Goal: Find contact information: Find contact information

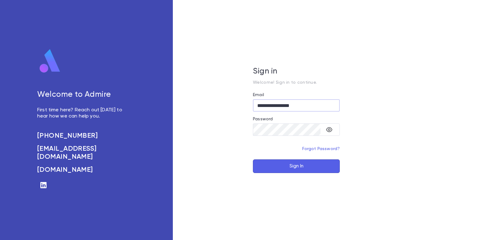
type input "**********"
click at [295, 166] on button "Sign In" at bounding box center [296, 167] width 87 height 14
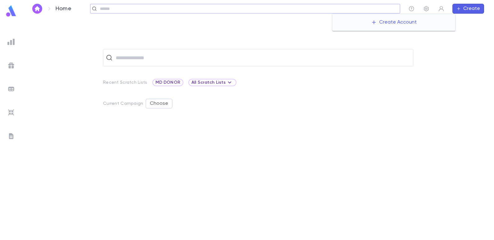
click at [369, 8] on input "text" at bounding box center [248, 9] width 300 height 6
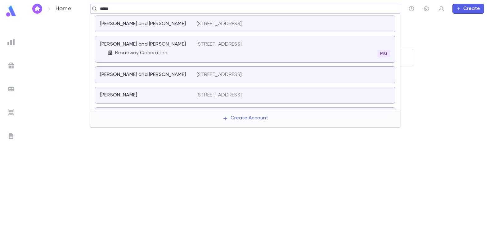
type input "*****"
click at [216, 43] on p "[STREET_ADDRESS]" at bounding box center [219, 44] width 45 height 6
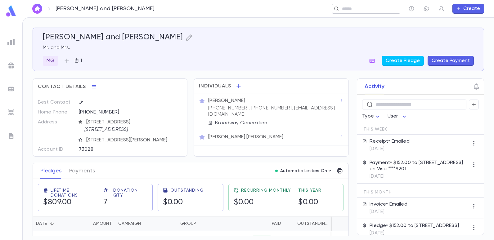
click at [381, 10] on input "text" at bounding box center [364, 9] width 48 height 6
type input "*******"
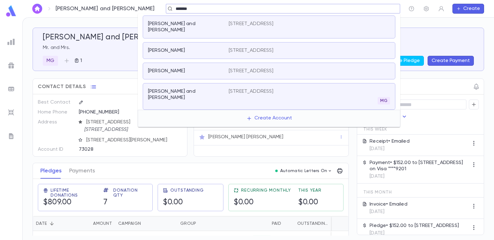
click at [174, 7] on input "*******" at bounding box center [281, 9] width 215 height 6
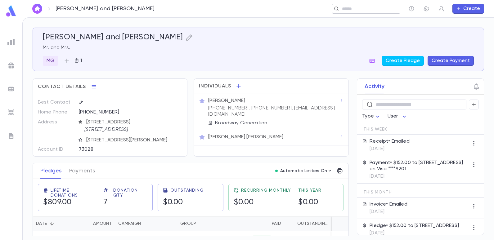
click at [369, 12] on div "​" at bounding box center [366, 9] width 68 height 10
click at [202, 8] on input "text" at bounding box center [281, 9] width 215 height 6
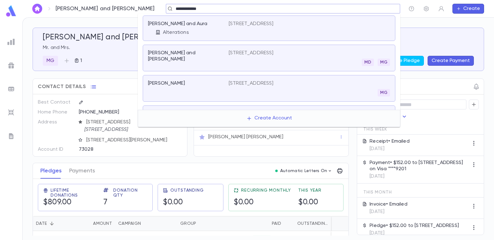
type input "**********"
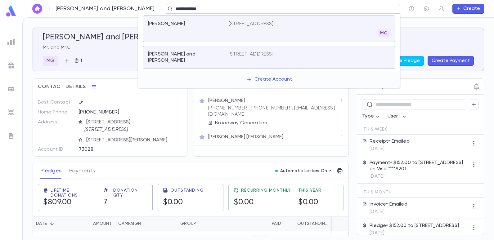
click at [225, 22] on div "Choueka, David" at bounding box center [188, 29] width 81 height 16
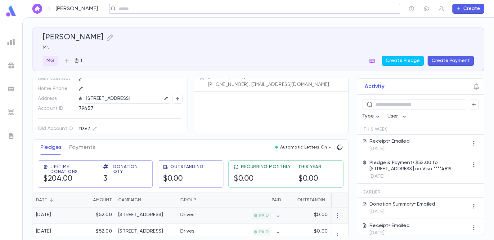
scroll to position [55, 0]
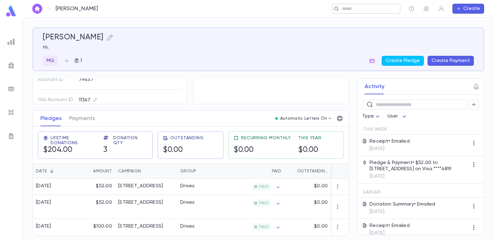
click at [366, 11] on input "text" at bounding box center [364, 9] width 48 height 6
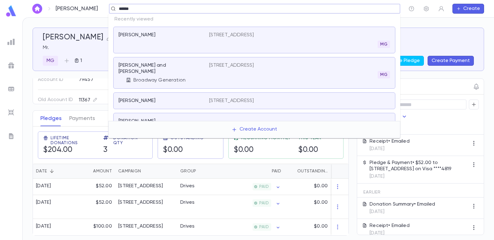
type input "*****"
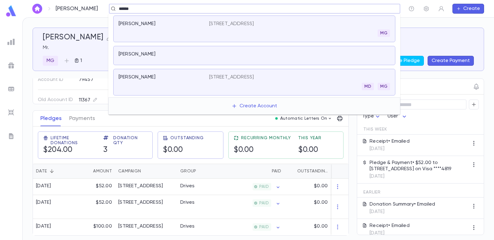
click at [224, 78] on p "[STREET_ADDRESS]" at bounding box center [231, 77] width 45 height 6
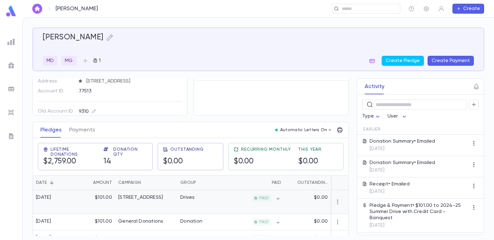
scroll to position [62, 0]
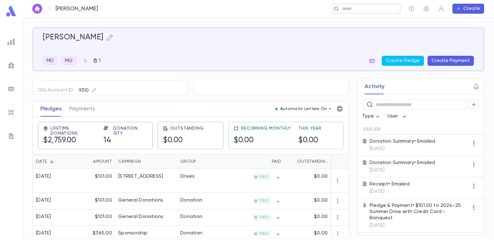
click at [350, 5] on div "​" at bounding box center [366, 9] width 68 height 10
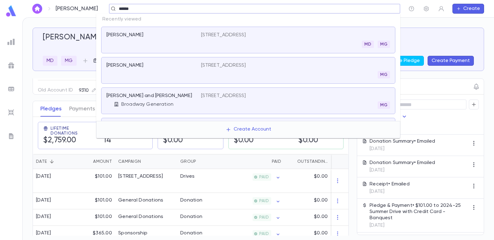
type input "******"
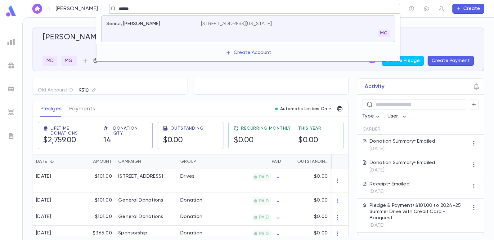
click at [259, 22] on p "[STREET_ADDRESS][US_STATE]" at bounding box center [236, 24] width 71 height 6
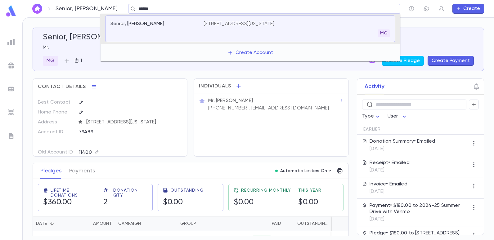
type input "******"
click at [256, 20] on div "Esses, Izzy and Francine 1823 E. 5th Street, Brooklyn NY 11223 MD MG" at bounding box center [250, 29] width 290 height 27
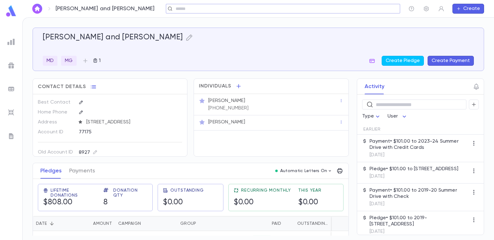
click at [174, 7] on input "text" at bounding box center [281, 9] width 215 height 6
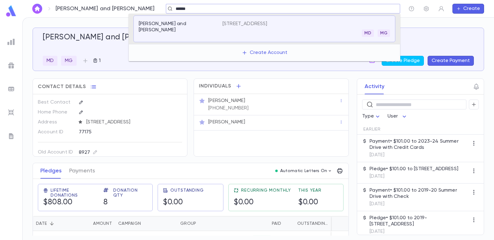
type input "******"
click at [153, 23] on p "[PERSON_NAME]" at bounding box center [157, 24] width 37 height 6
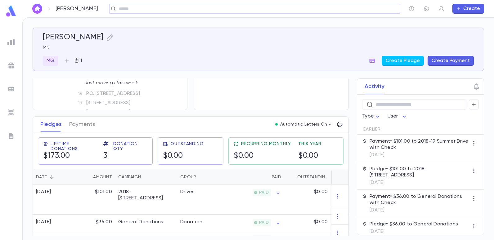
scroll to position [55, 0]
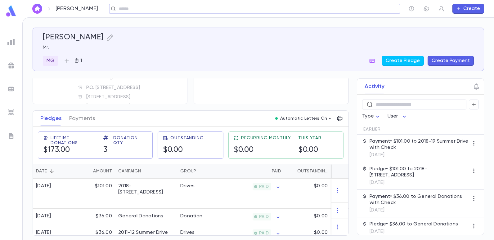
click at [165, 10] on input "text" at bounding box center [252, 9] width 271 height 6
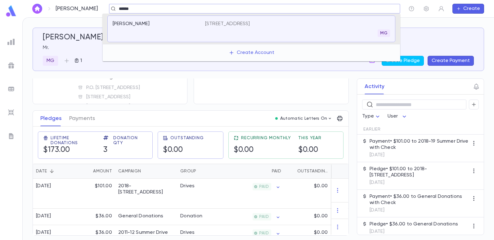
type input "******"
click at [243, 22] on p "[STREET_ADDRESS]" at bounding box center [227, 24] width 45 height 6
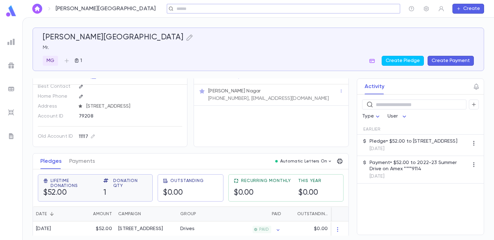
scroll to position [15, 0]
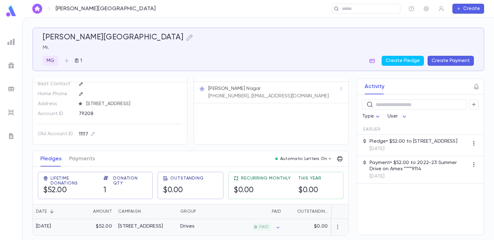
click at [153, 225] on div "[STREET_ADDRESS]" at bounding box center [140, 227] width 45 height 6
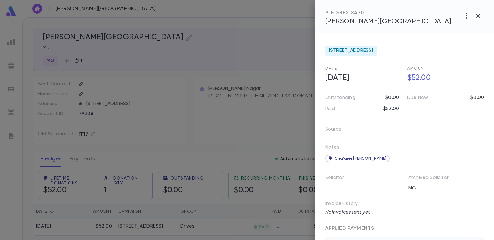
click at [203, 120] on div at bounding box center [247, 120] width 494 height 240
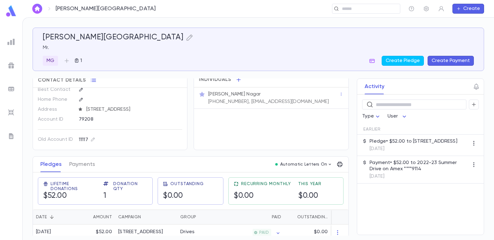
scroll to position [0, 0]
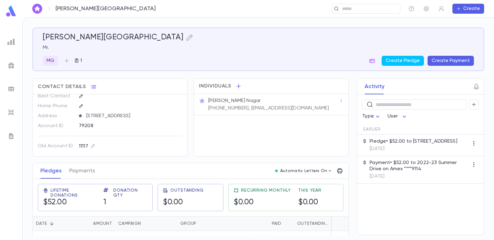
click at [214, 106] on div "Mr. Yaniv Nagar (732) 859-2862, nyaniv71@aol.com" at bounding box center [273, 104] width 132 height 15
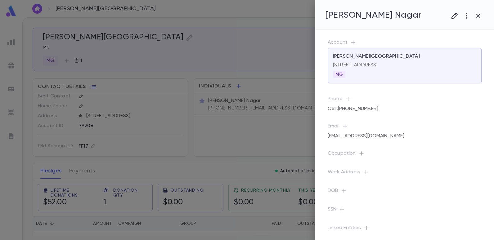
drag, startPoint x: 214, startPoint y: 106, endPoint x: 237, endPoint y: 138, distance: 39.4
click at [237, 138] on div at bounding box center [247, 120] width 494 height 240
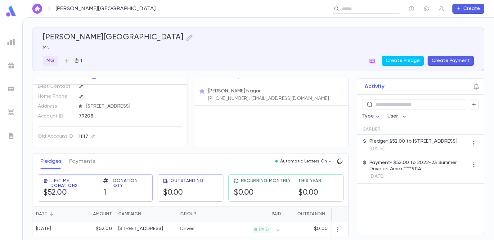
scroll to position [15, 0]
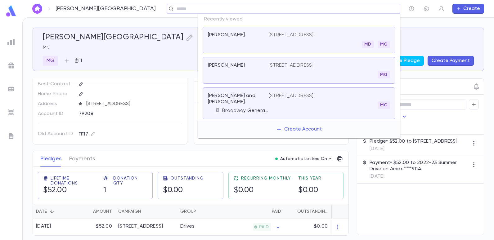
click at [351, 8] on input "text" at bounding box center [282, 9] width 214 height 6
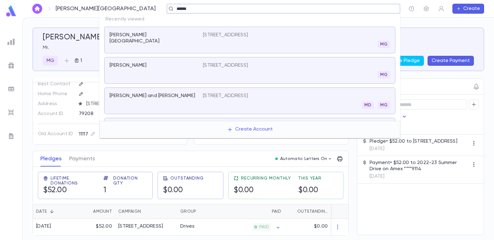
type input "******"
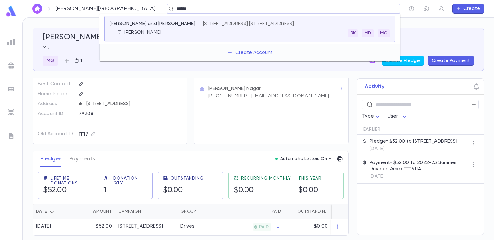
click at [241, 28] on div "65 Cedar Avenue, Apt. 19A, Long Branch NJ 07740 RK MD MG" at bounding box center [296, 29] width 187 height 16
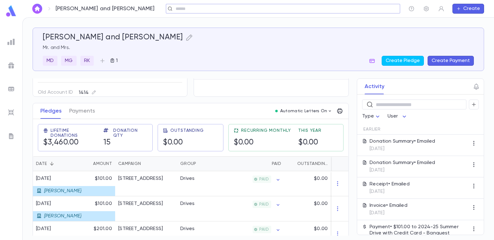
scroll to position [62, 0]
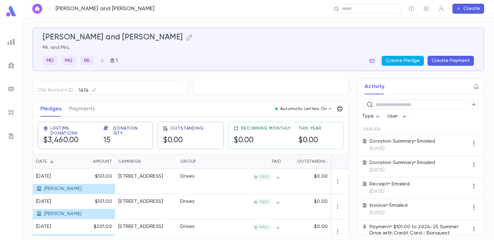
click at [417, 60] on button "Create Pledge" at bounding box center [403, 61] width 42 height 10
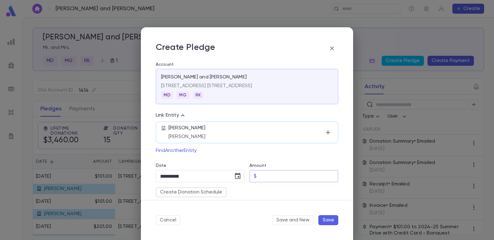
click at [266, 177] on input "Amount" at bounding box center [298, 176] width 79 height 12
type input "******"
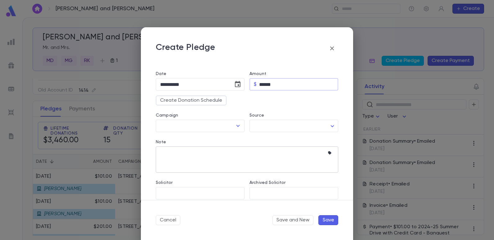
scroll to position [93, 0]
click at [237, 125] on icon "Open" at bounding box center [238, 125] width 3 height 2
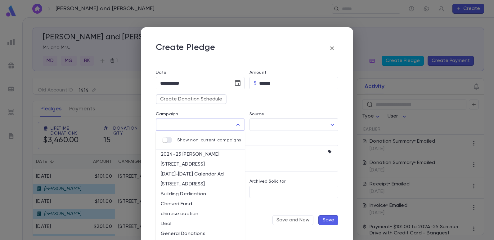
click at [199, 184] on li "[STREET_ADDRESS]" at bounding box center [200, 184] width 89 height 10
type input "**********"
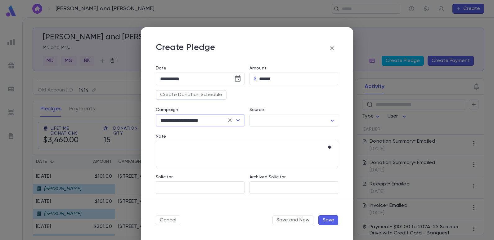
scroll to position [99, 0]
click at [328, 146] on icon "button" at bounding box center [329, 146] width 3 height 3
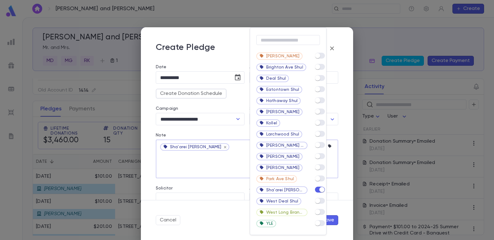
click at [227, 159] on div at bounding box center [247, 120] width 494 height 240
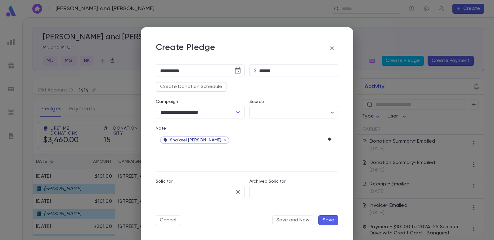
scroll to position [111, 0]
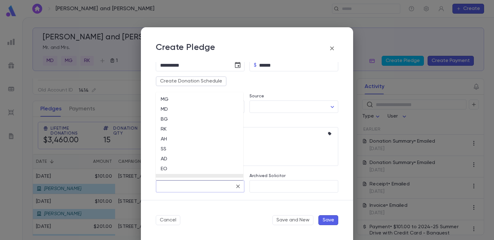
click at [215, 188] on input "Solicitor" at bounding box center [196, 187] width 74 height 12
click at [163, 170] on li "EO" at bounding box center [200, 169] width 88 height 10
type input "**"
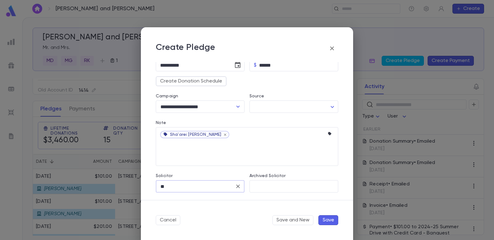
click at [326, 219] on button "Save" at bounding box center [329, 220] width 20 height 10
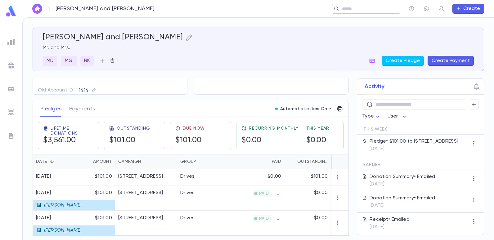
click at [374, 12] on div "​" at bounding box center [366, 9] width 68 height 10
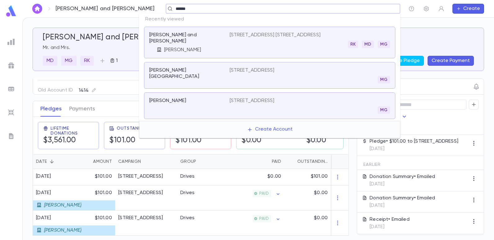
type input "******"
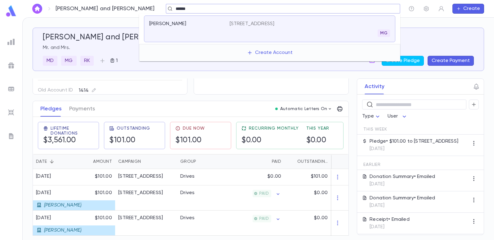
click at [312, 26] on div "98 Van Sicklen St, Brooklyn NY 11223 MG" at bounding box center [310, 29] width 161 height 16
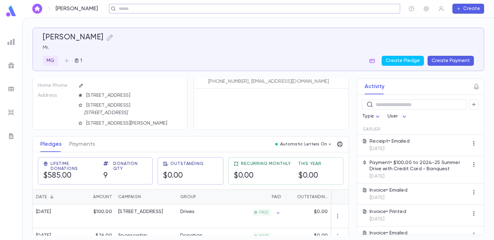
scroll to position [62, 0]
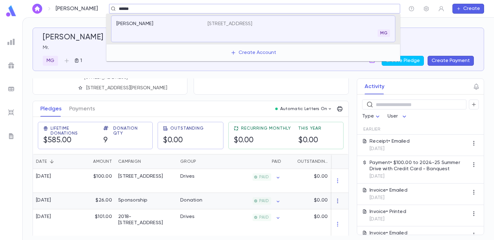
type input "******"
click at [222, 21] on p "[STREET_ADDRESS]" at bounding box center [230, 24] width 45 height 6
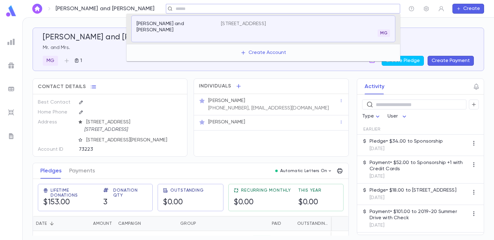
click at [174, 11] on input "text" at bounding box center [281, 9] width 215 height 6
type input "******"
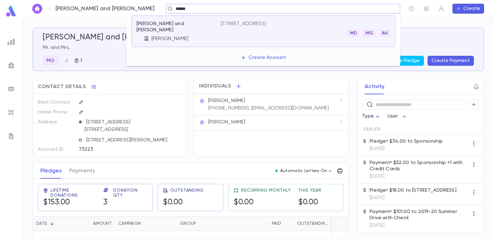
click at [232, 26] on p "[STREET_ADDRESS]" at bounding box center [243, 24] width 45 height 6
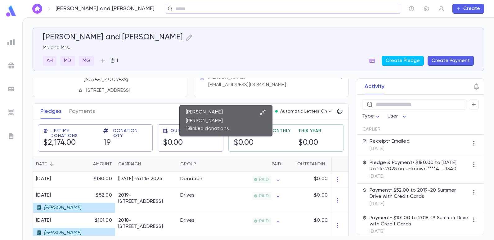
scroll to position [62, 0]
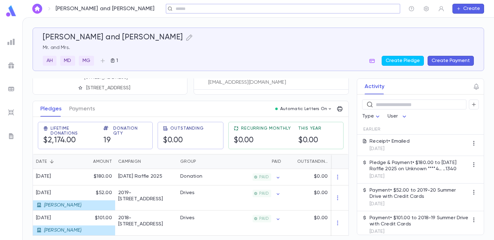
click at [12, 14] on img at bounding box center [11, 11] width 12 height 12
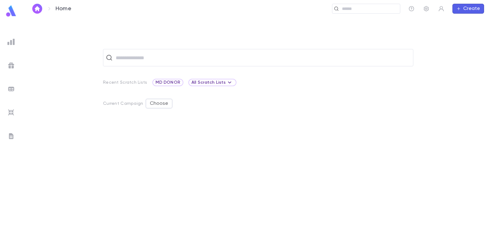
click at [10, 42] on img at bounding box center [10, 41] width 7 height 7
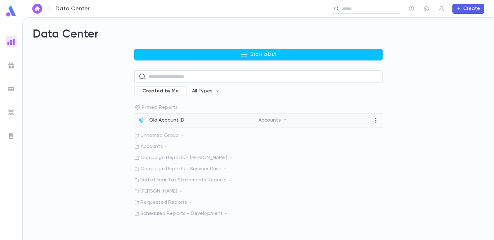
click at [157, 120] on p "Old Account ID" at bounding box center [166, 120] width 35 height 6
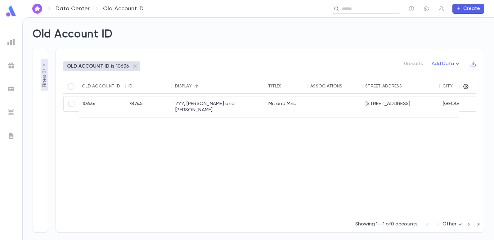
click at [43, 79] on p "Filters ( 1 )" at bounding box center [44, 77] width 6 height 19
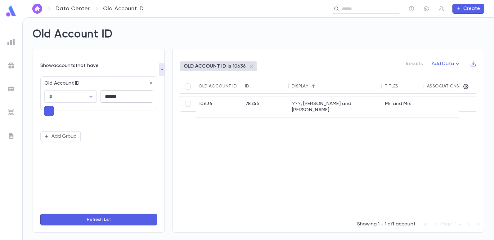
click at [124, 96] on input "******" at bounding box center [127, 97] width 52 height 12
type input "*"
type input "*****"
click at [40, 214] on button "Refresh List" at bounding box center [98, 220] width 117 height 12
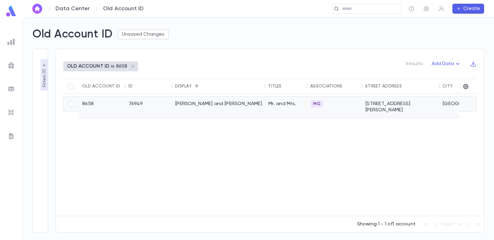
click at [205, 103] on div "[PERSON_NAME] and [PERSON_NAME]" at bounding box center [218, 107] width 93 height 21
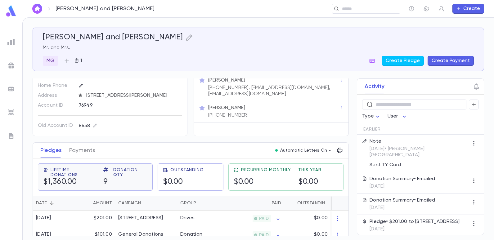
scroll to position [31, 0]
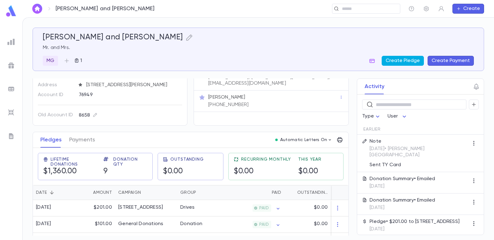
click at [404, 58] on button "Create Pledge" at bounding box center [403, 61] width 42 height 10
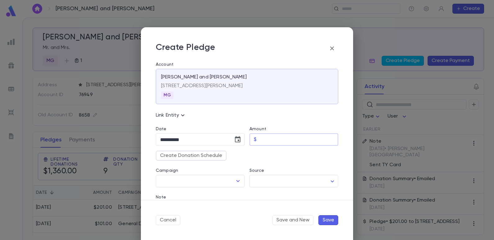
click at [265, 139] on input "Amount" at bounding box center [298, 140] width 79 height 12
type input "******"
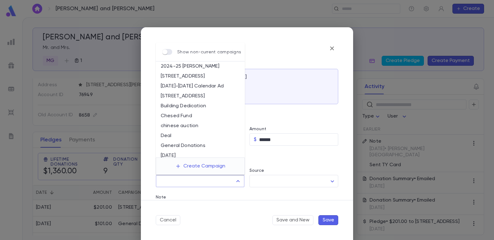
click at [219, 183] on input "Campaign" at bounding box center [196, 181] width 74 height 12
click at [194, 94] on li "[STREET_ADDRESS]" at bounding box center [200, 96] width 89 height 10
type input "**********"
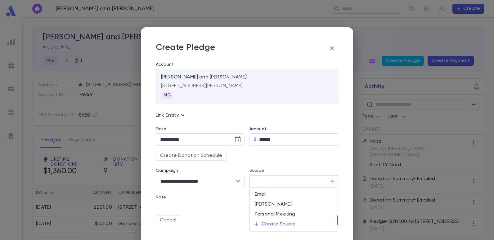
click at [328, 180] on body "[PERSON_NAME] and [PERSON_NAME] ​ Create [PERSON_NAME] and [PERSON_NAME] Mr. an…" at bounding box center [247, 128] width 494 height 223
click at [216, 213] on div at bounding box center [247, 120] width 494 height 240
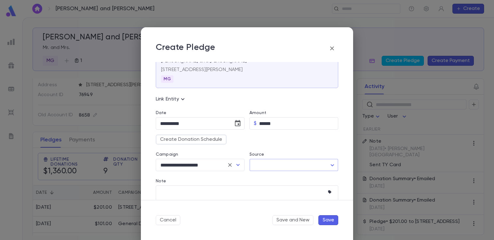
scroll to position [62, 0]
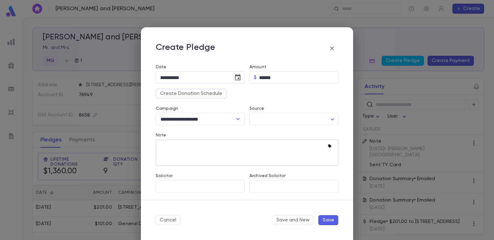
click at [328, 147] on icon "button" at bounding box center [331, 146] width 6 height 6
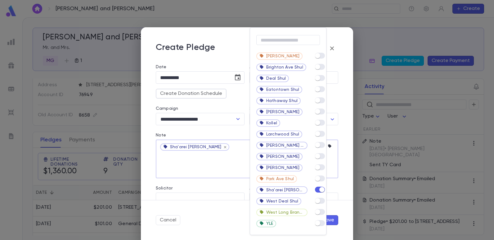
click at [206, 226] on div at bounding box center [247, 120] width 494 height 240
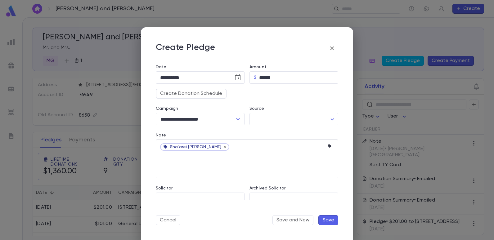
scroll to position [75, 0]
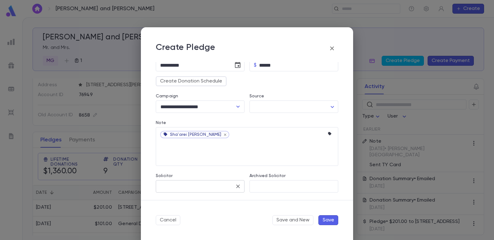
click at [207, 189] on input "Solicitor" at bounding box center [196, 187] width 74 height 12
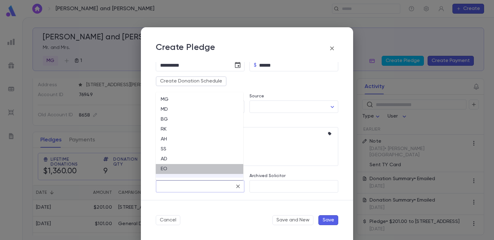
click at [169, 170] on li "EO" at bounding box center [200, 169] width 88 height 10
type input "**"
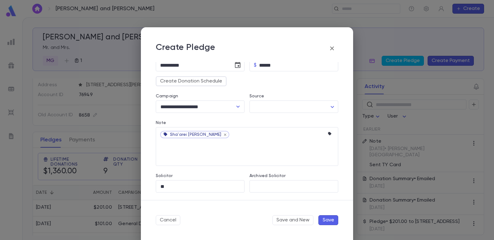
click at [327, 221] on button "Save" at bounding box center [329, 220] width 20 height 10
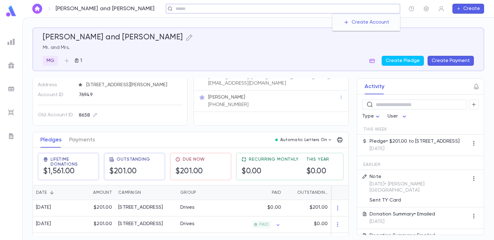
click at [387, 9] on input "text" at bounding box center [286, 9] width 224 height 6
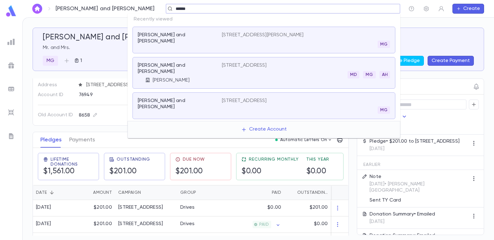
type input "******"
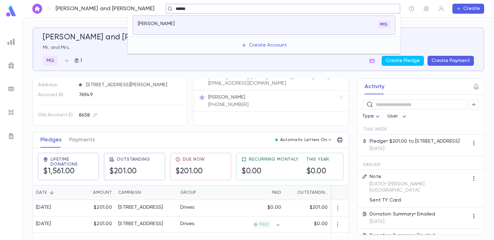
click at [168, 26] on p "Gemal, Aaron" at bounding box center [156, 24] width 37 height 6
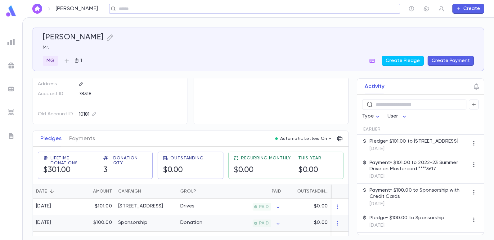
scroll to position [48, 0]
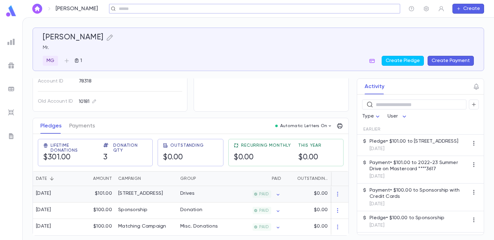
click at [203, 191] on div "Drives" at bounding box center [200, 194] width 47 height 16
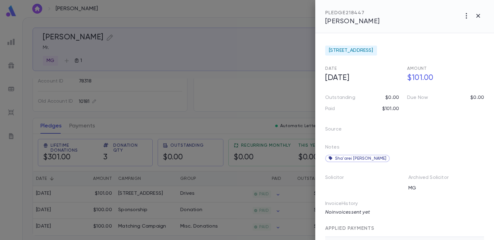
click at [209, 46] on div at bounding box center [247, 120] width 494 height 240
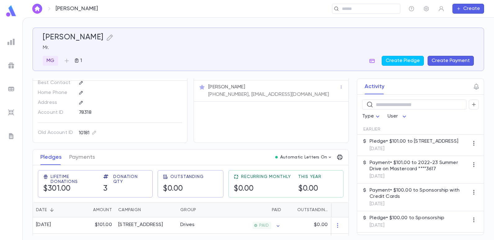
scroll to position [0, 0]
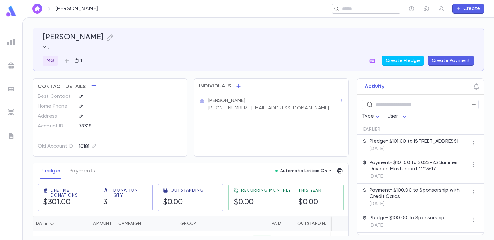
click at [376, 12] on div "​" at bounding box center [366, 9] width 68 height 10
click at [171, 10] on input "text" at bounding box center [252, 9] width 271 height 6
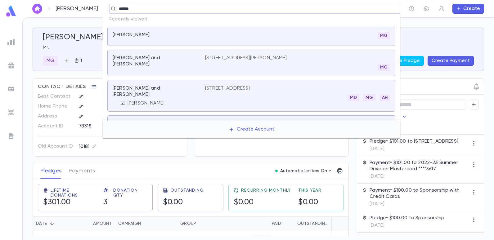
type input "******"
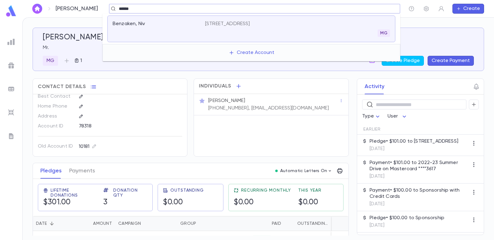
click at [238, 23] on p "3871 Bedford Avenue, Brooklyn NY 11229" at bounding box center [227, 24] width 45 height 6
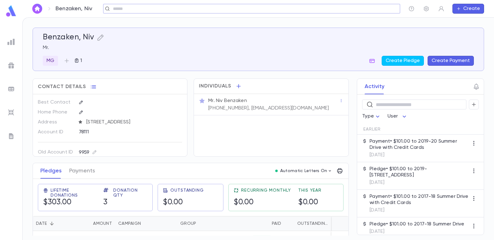
click at [210, 10] on input "text" at bounding box center [249, 9] width 277 height 6
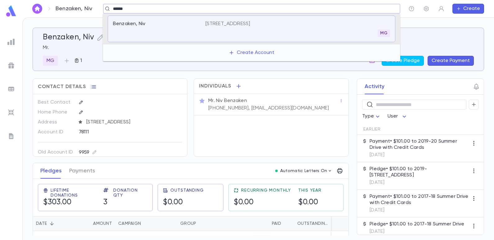
type input "******"
click at [227, 22] on p "755 Van Court Avenue, Long Branch NJ 07740" at bounding box center [228, 24] width 45 height 6
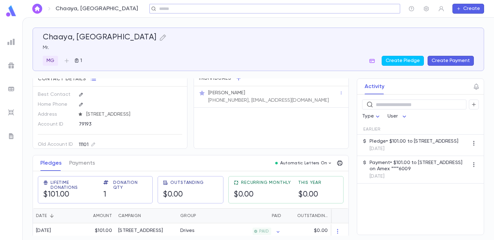
scroll to position [15, 0]
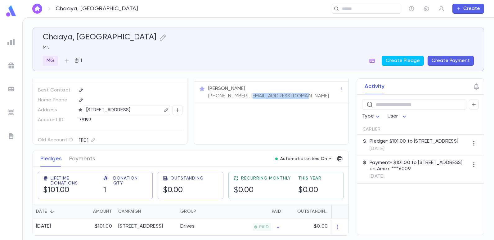
drag, startPoint x: 244, startPoint y: 94, endPoint x: 299, endPoint y: 100, distance: 55.3
click at [299, 100] on div "Mr. Souny Chaaya (917) 803-9235, souny.chaaya@gmail.com" at bounding box center [271, 92] width 154 height 21
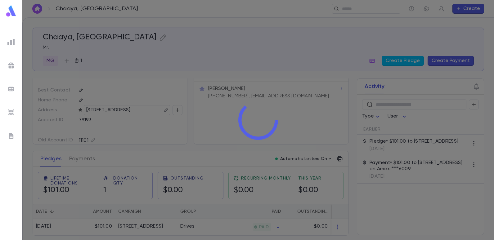
drag, startPoint x: 299, startPoint y: 100, endPoint x: 296, endPoint y: 101, distance: 3.6
click at [296, 101] on div at bounding box center [258, 120] width 472 height 240
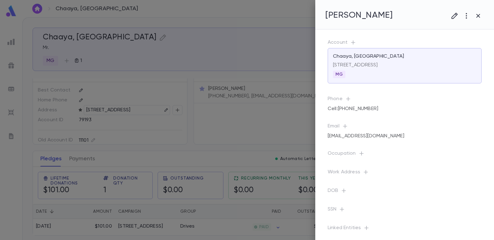
click at [297, 104] on div at bounding box center [247, 120] width 494 height 240
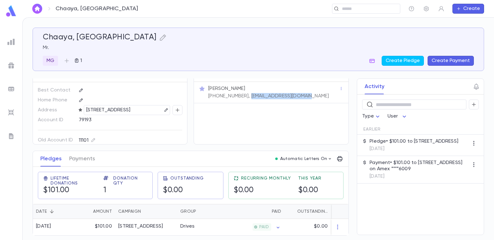
drag, startPoint x: 303, startPoint y: 94, endPoint x: 243, endPoint y: 98, distance: 60.0
click at [243, 98] on div "Mr. Souny Chaaya (917) 803-9235, souny.chaaya@gmail.com" at bounding box center [271, 92] width 154 height 21
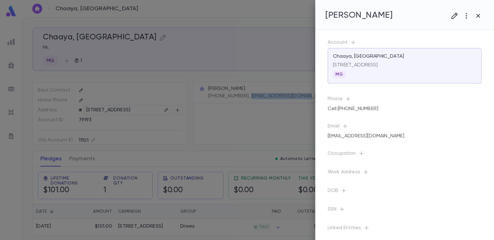
copy p "souny.chaaya@gmail.com"
click at [189, 34] on div at bounding box center [247, 120] width 494 height 240
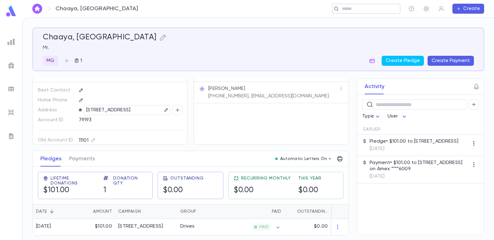
click at [356, 10] on input "text" at bounding box center [364, 9] width 48 height 6
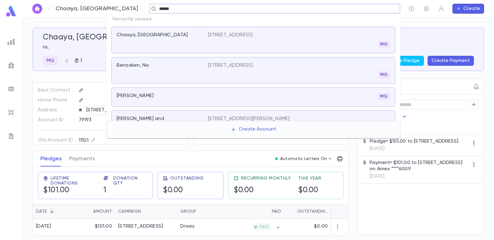
type input "******"
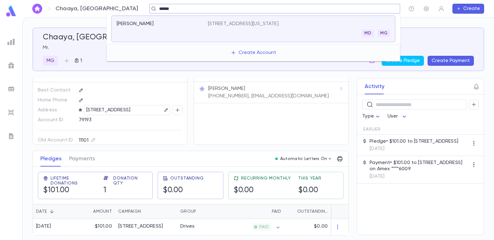
click at [279, 25] on p "42 W 38th Street, 12th Floor, New York NY 10018" at bounding box center [243, 24] width 71 height 6
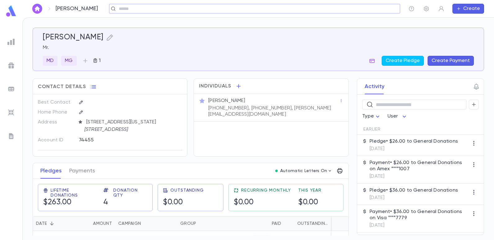
click at [311, 150] on div "Individuals Mr. Steven Azizo (212) 714-9611, (917) 693-1993, steven@jimmysales.…" at bounding box center [271, 118] width 155 height 78
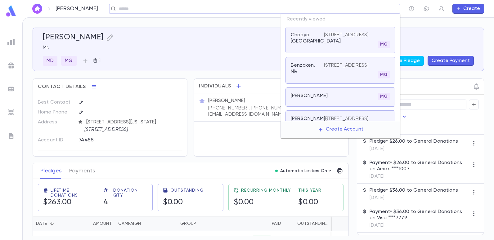
click at [363, 9] on input "text" at bounding box center [252, 9] width 271 height 6
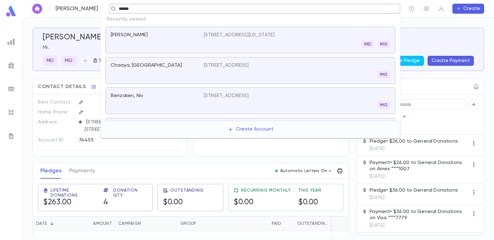
type input "******"
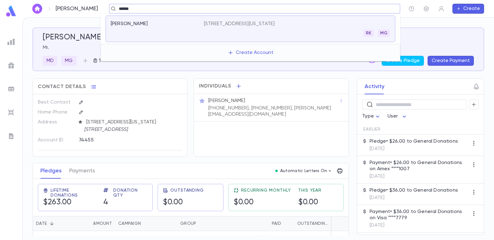
click at [275, 24] on p "295 Madison Ave, Suite 977, New York NY 10017" at bounding box center [239, 24] width 71 height 6
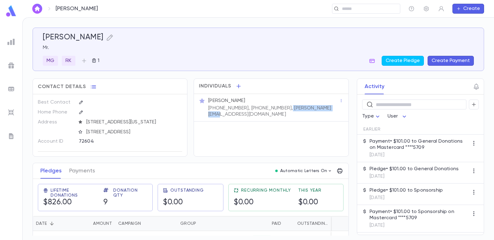
drag, startPoint x: 275, startPoint y: 107, endPoint x: 328, endPoint y: 115, distance: 53.4
click at [328, 115] on div "Mr. Moshe Assis (718) 344-1032, (212) 944-7654, moshe@assislaw.com" at bounding box center [271, 108] width 154 height 28
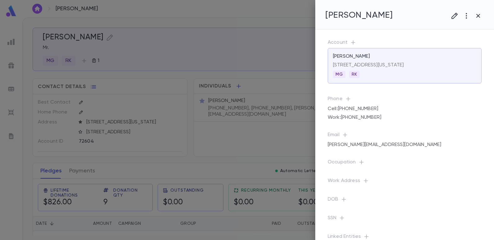
drag, startPoint x: 328, startPoint y: 115, endPoint x: 294, endPoint y: 132, distance: 38.2
click at [294, 132] on div at bounding box center [247, 120] width 494 height 240
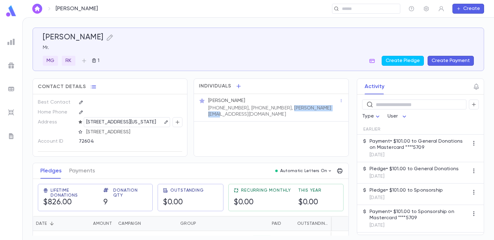
drag, startPoint x: 328, startPoint y: 107, endPoint x: 279, endPoint y: 109, distance: 49.1
click at [279, 109] on div "Mr. Moshe Assis (718) 344-1032, (212) 944-7654, moshe@assislaw.com" at bounding box center [273, 107] width 132 height 21
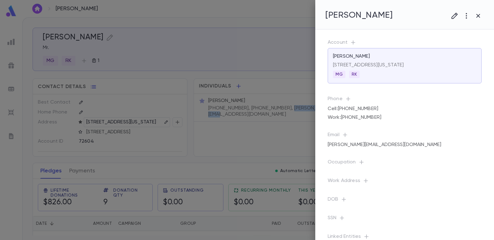
copy p "moshe@assislaw.com"
click at [149, 65] on div at bounding box center [247, 120] width 494 height 240
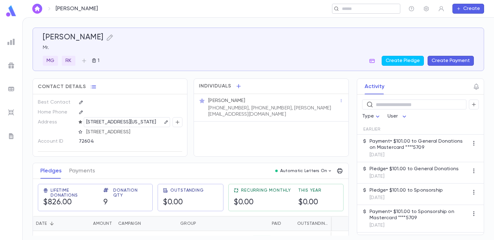
click at [346, 6] on input "text" at bounding box center [364, 9] width 48 height 6
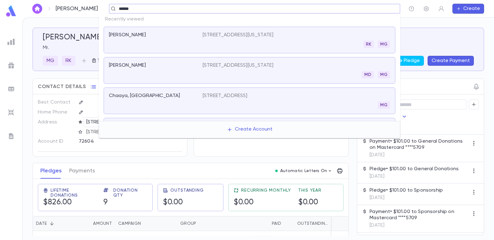
type input "******"
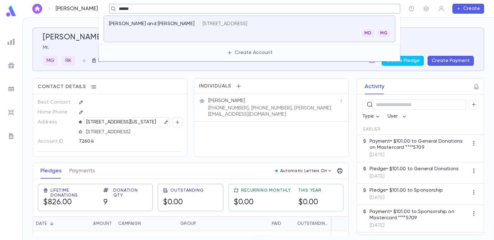
click at [248, 24] on p "717 Ocean Avenue, Apt 601F, Long Branch NJ 07740" at bounding box center [225, 24] width 45 height 6
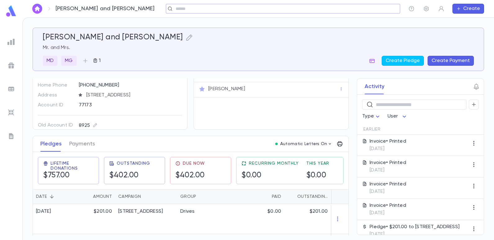
scroll to position [31, 0]
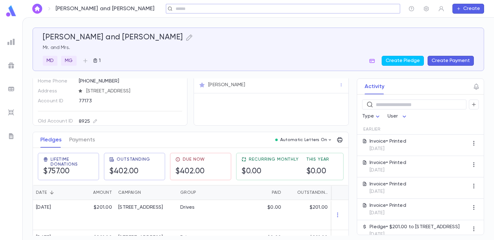
click at [189, 123] on div "Individuals Mr. Albert Cohen Mrs. Renee Cohen" at bounding box center [268, 83] width 161 height 84
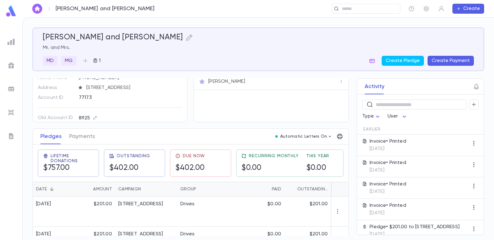
scroll to position [0, 0]
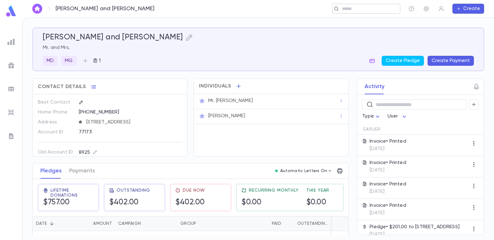
click at [356, 10] on input "text" at bounding box center [364, 9] width 48 height 6
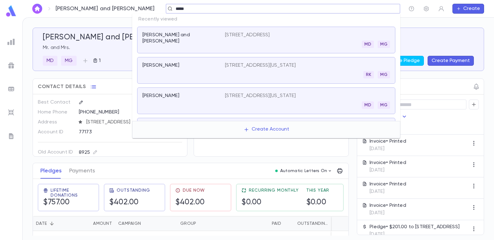
click at [182, 10] on input "*****" at bounding box center [281, 9] width 215 height 6
type input "******"
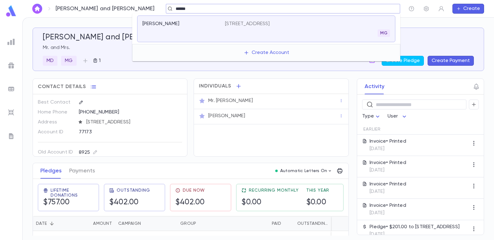
click at [231, 24] on p "1512 East 3rd Street, Brooklyn NY 11230" at bounding box center [247, 24] width 45 height 6
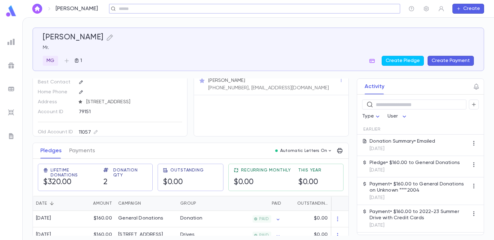
scroll to position [31, 0]
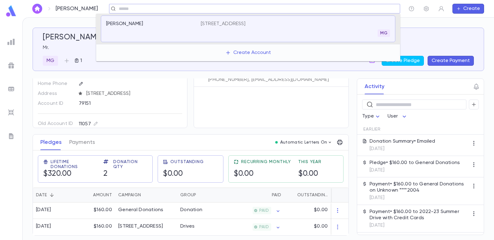
click at [141, 10] on input "text" at bounding box center [252, 9] width 271 height 6
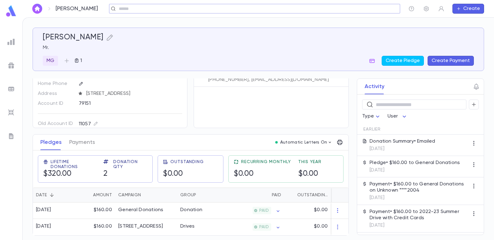
type input "*"
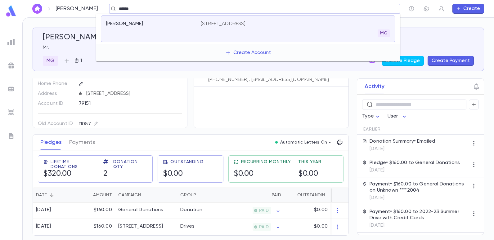
type input "******"
drag, startPoint x: 209, startPoint y: 23, endPoint x: 208, endPoint y: 27, distance: 4.5
click at [208, 27] on div "59 Halsey Street, Newark NJ 07103 MG" at bounding box center [295, 29] width 189 height 16
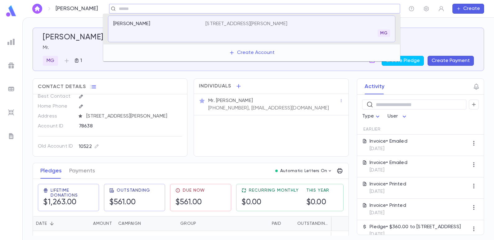
click at [142, 9] on input "text" at bounding box center [252, 9] width 271 height 6
type input "******"
click at [220, 22] on p "1071 East 26th Street, Brooklyn NY 11210" at bounding box center [228, 24] width 45 height 6
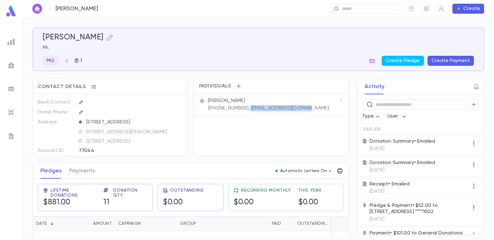
drag, startPoint x: 300, startPoint y: 108, endPoint x: 240, endPoint y: 110, distance: 60.0
click at [240, 110] on p "(347) 260-7077, danielash629@gmail.com" at bounding box center [268, 108] width 121 height 6
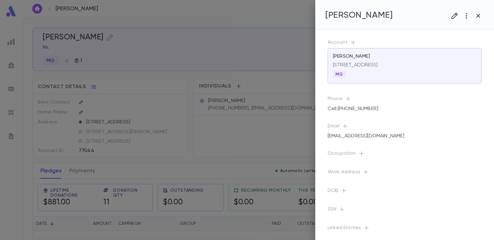
click at [268, 123] on div at bounding box center [247, 120] width 494 height 240
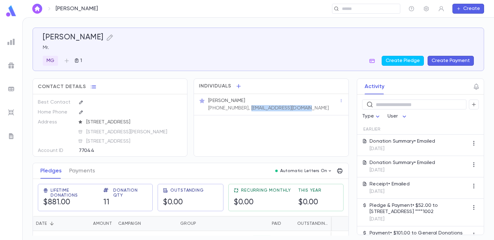
drag, startPoint x: 293, startPoint y: 109, endPoint x: 243, endPoint y: 113, distance: 49.9
click at [243, 113] on div "Mr. Daniel Ash (347) 260-7077, danielash629@gmail.com" at bounding box center [271, 104] width 154 height 21
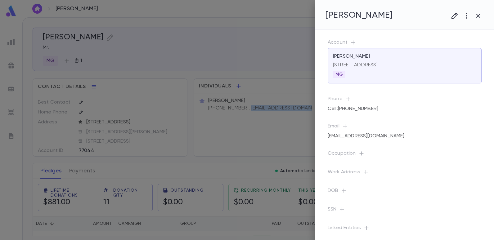
copy p "danielash629@gmail.com"
click at [203, 35] on div at bounding box center [247, 120] width 494 height 240
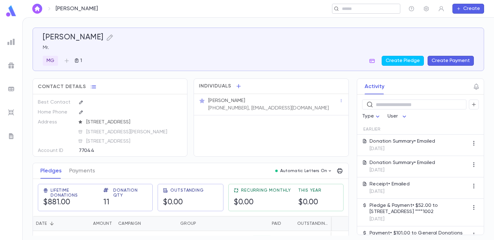
click at [356, 10] on input "text" at bounding box center [364, 9] width 48 height 6
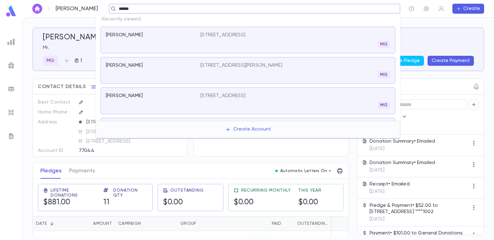
type input "******"
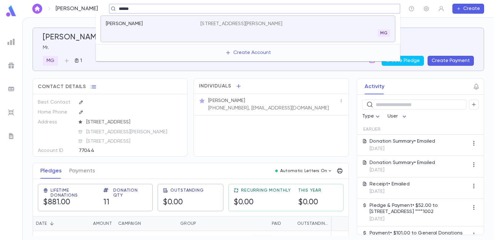
click at [239, 24] on p "235 Albert Place, Long Branch NJ 07740" at bounding box center [242, 24] width 82 height 6
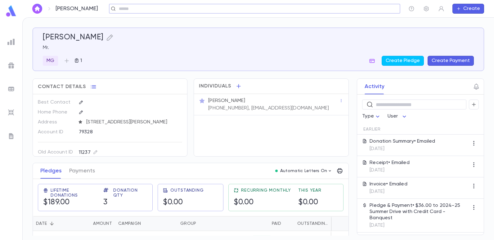
click at [184, 10] on input "text" at bounding box center [252, 9] width 271 height 6
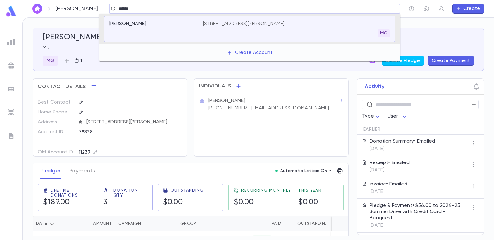
type input "******"
click at [226, 21] on p "787 Ocean Avenue, Apt. 705, Long Branch NJ 07740" at bounding box center [225, 24] width 45 height 6
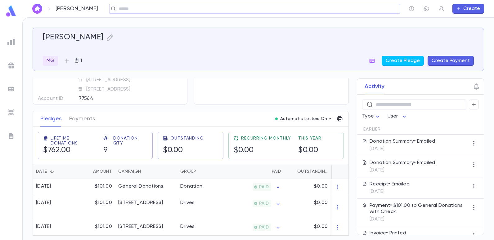
scroll to position [62, 0]
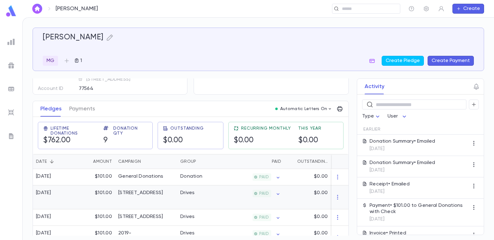
click at [142, 196] on div "2023-24 Summer Drive" at bounding box center [140, 193] width 45 height 6
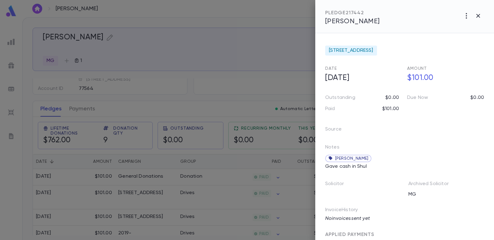
click at [243, 76] on div at bounding box center [247, 120] width 494 height 240
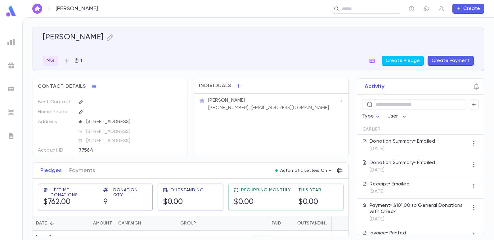
scroll to position [0, 0]
click at [161, 90] on div "Contact Details" at bounding box center [110, 85] width 154 height 13
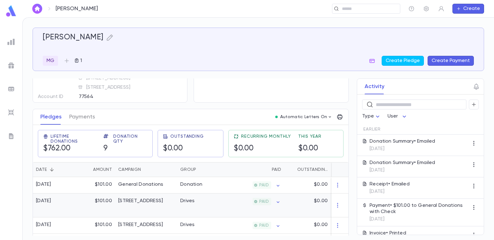
scroll to position [62, 0]
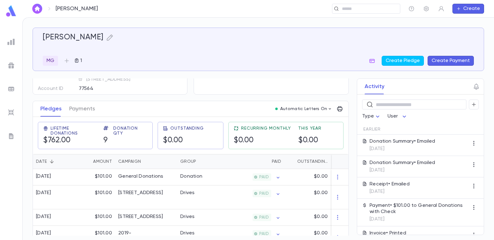
click at [238, 77] on div "Arazi, Joe MG 1 Create Pledge Create Payment Contact Details Best Contact Home …" at bounding box center [259, 132] width 452 height 208
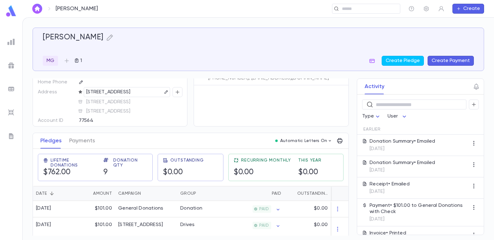
scroll to position [0, 0]
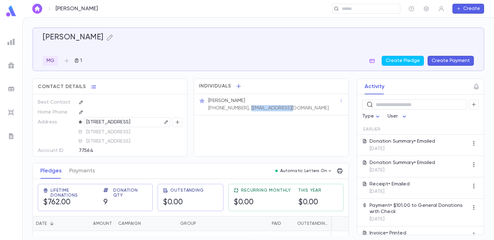
drag, startPoint x: 284, startPoint y: 108, endPoint x: 241, endPoint y: 110, distance: 42.9
click at [241, 110] on div "Joe Arazi (718) 490-4116, joearazi@aol.com" at bounding box center [273, 104] width 132 height 15
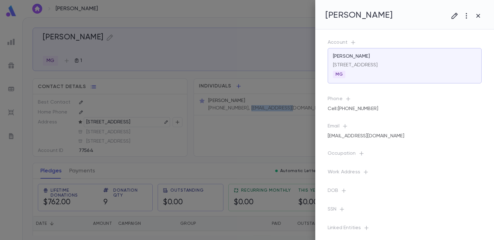
copy p "joearazi@aol.com"
click at [168, 49] on div at bounding box center [247, 120] width 494 height 240
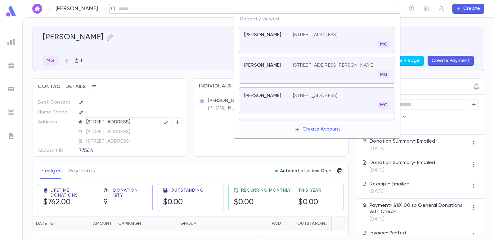
click at [346, 10] on input "text" at bounding box center [252, 9] width 271 height 6
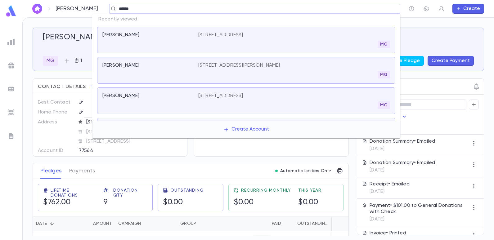
type input "******"
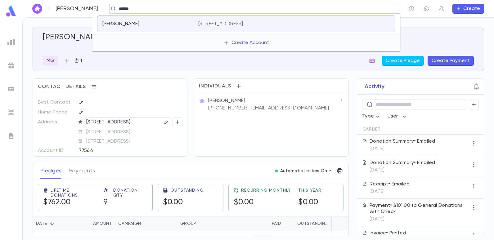
click at [116, 22] on p "Akkad, Ariel" at bounding box center [120, 24] width 37 height 6
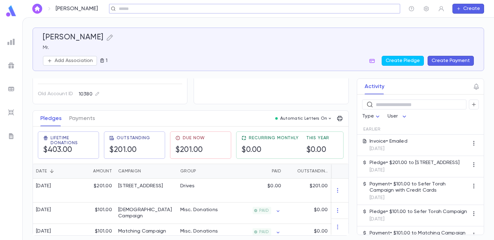
scroll to position [55, 0]
click at [162, 183] on div "2025-26 Summer Drive" at bounding box center [140, 186] width 45 height 6
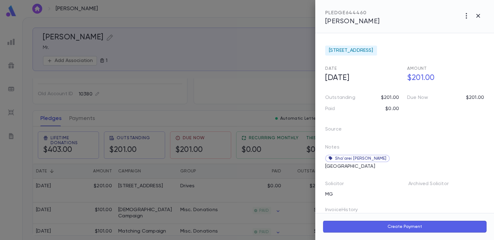
click at [271, 95] on div at bounding box center [247, 120] width 494 height 240
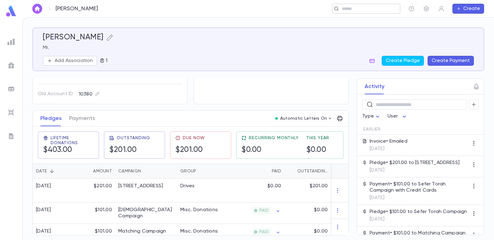
click at [357, 8] on input "text" at bounding box center [364, 9] width 48 height 6
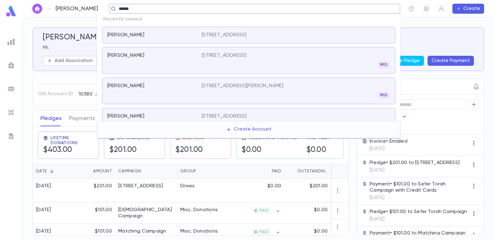
type input "*****"
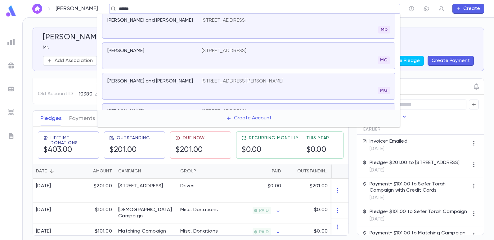
scroll to position [217, 0]
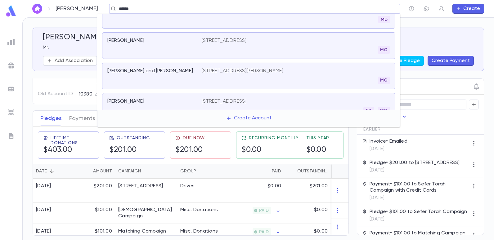
click at [238, 100] on p "2159 E 17th St, Brooklyn NY 11229" at bounding box center [224, 101] width 45 height 6
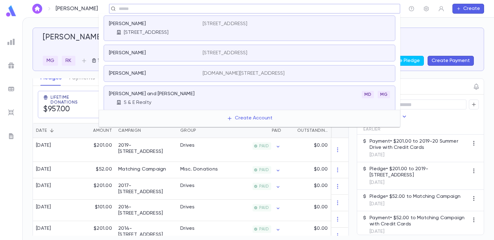
scroll to position [229, 0]
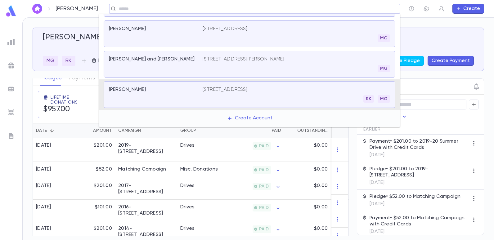
click at [181, 10] on input "text" at bounding box center [252, 9] width 271 height 6
type input "******"
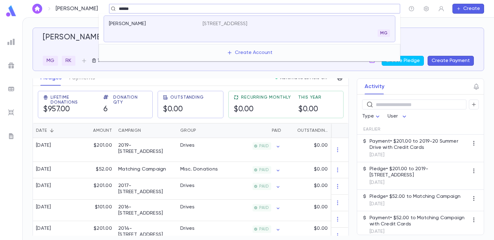
click at [240, 24] on p "1470 East 12th Street, Brooklyn NY 11230" at bounding box center [225, 24] width 45 height 6
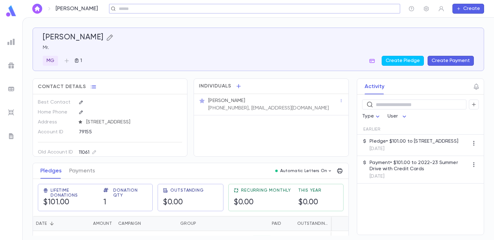
drag, startPoint x: 93, startPoint y: 37, endPoint x: 97, endPoint y: 34, distance: 4.9
click at [106, 34] on icon "button" at bounding box center [109, 37] width 7 height 7
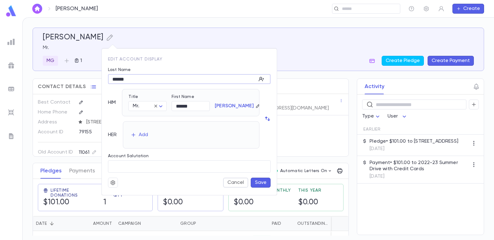
type input "******"
click at [265, 180] on button "Save" at bounding box center [261, 183] width 20 height 10
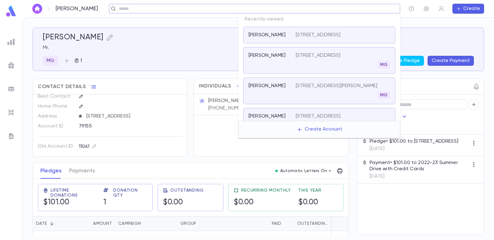
click at [371, 10] on input "text" at bounding box center [252, 9] width 271 height 6
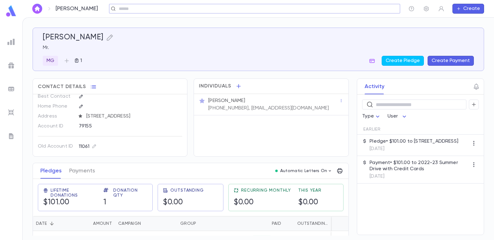
click at [14, 43] on img at bounding box center [10, 41] width 7 height 7
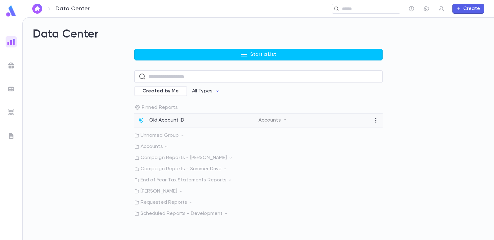
click at [171, 119] on p "Old Account ID" at bounding box center [166, 120] width 35 height 6
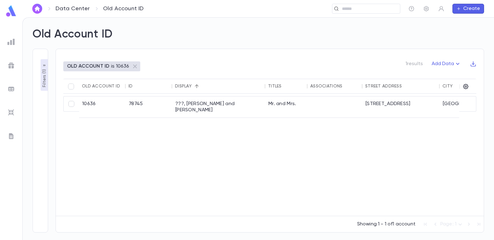
click at [47, 77] on p "Filters ( 1 )" at bounding box center [44, 77] width 6 height 19
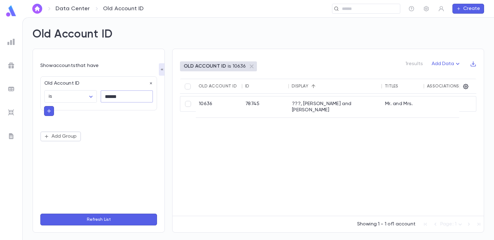
click at [121, 98] on input "******" at bounding box center [127, 97] width 52 height 12
type input "*"
type input "******"
click at [40, 214] on button "Refresh List" at bounding box center [98, 220] width 117 height 12
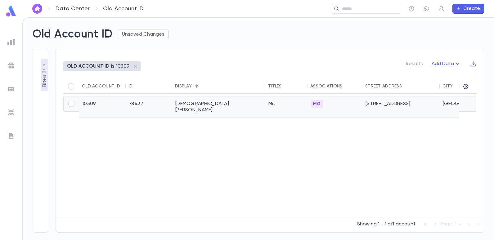
click at [184, 102] on div "Ashkenazi, Sam" at bounding box center [218, 107] width 93 height 21
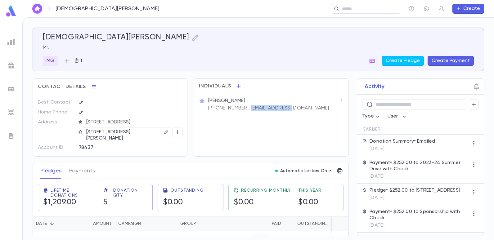
drag, startPoint x: 279, startPoint y: 109, endPoint x: 240, endPoint y: 113, distance: 39.3
click at [240, 113] on div "Mr. Sam Ashkenazi (917) 771-8180, jifbaby@aol.com" at bounding box center [271, 104] width 154 height 21
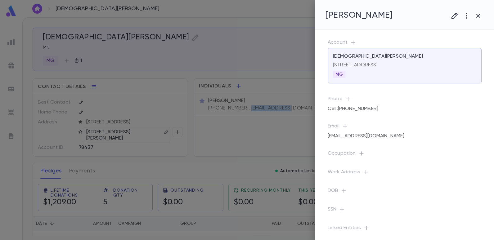
copy p "jifbaby@aol.com"
click at [257, 152] on div at bounding box center [247, 120] width 494 height 240
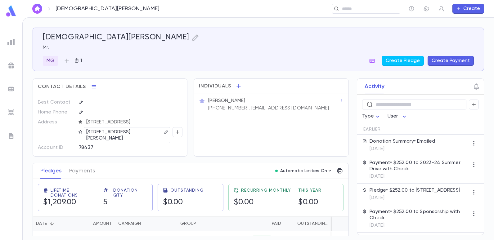
click at [260, 157] on div "Contact Details Best Contact Home Phone Address 1282 East 32nd Street, Brooklyn…" at bounding box center [191, 206] width 316 height 254
drag, startPoint x: 278, startPoint y: 108, endPoint x: 240, endPoint y: 110, distance: 37.3
click at [240, 110] on p "(917) 771-8180, jifbaby@aol.com" at bounding box center [268, 108] width 121 height 6
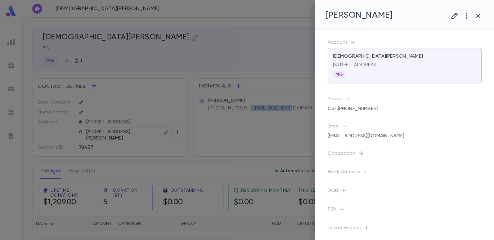
copy p "jifbaby@aol.com"
drag, startPoint x: 258, startPoint y: 88, endPoint x: 248, endPoint y: 118, distance: 31.1
click at [247, 119] on div at bounding box center [247, 120] width 494 height 240
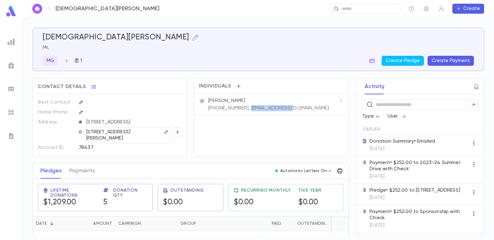
drag, startPoint x: 279, startPoint y: 108, endPoint x: 240, endPoint y: 107, distance: 38.8
click at [240, 107] on div "Mr. Sam Ashkenazi (917) 771-8180, jifbaby@aol.com" at bounding box center [273, 104] width 132 height 15
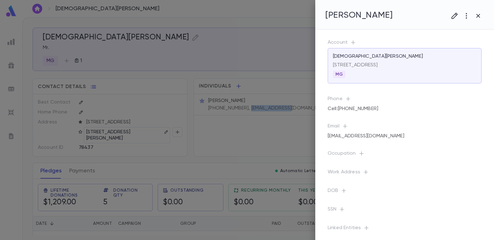
copy p "jifbaby@aol.com"
click at [189, 45] on div at bounding box center [247, 120] width 494 height 240
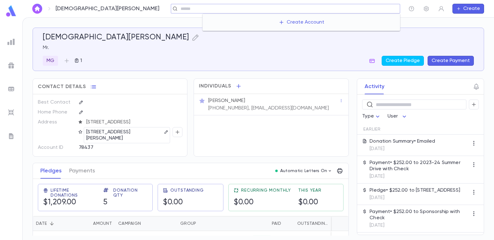
click at [348, 9] on input "text" at bounding box center [288, 9] width 219 height 6
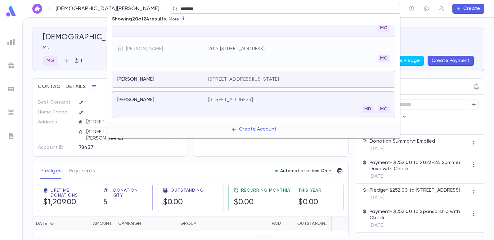
scroll to position [459, 0]
click at [179, 8] on input "********" at bounding box center [284, 9] width 210 height 6
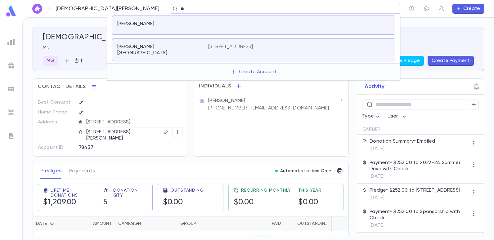
type input "*"
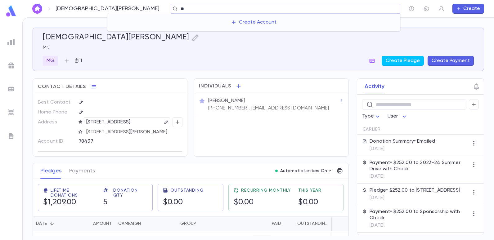
type input "*"
type input "*****"
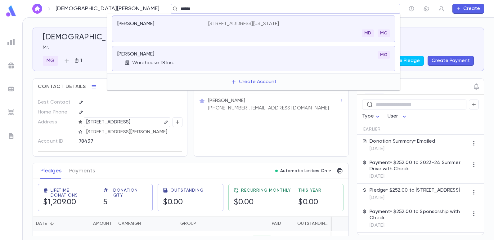
click at [244, 23] on p "420 5th Ave, New York NY 10018" at bounding box center [243, 24] width 71 height 6
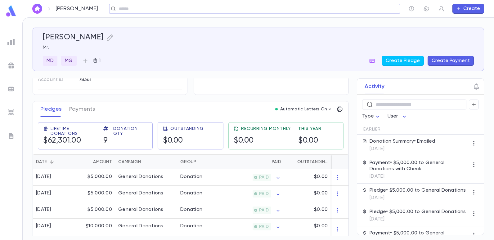
scroll to position [62, 0]
click at [157, 177] on div "General Donations" at bounding box center [140, 177] width 45 height 6
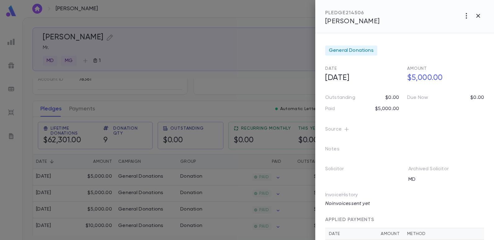
scroll to position [21, 0]
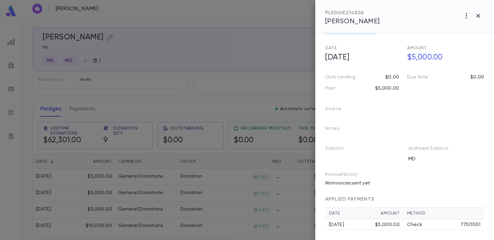
drag, startPoint x: 246, startPoint y: 71, endPoint x: 245, endPoint y: 76, distance: 5.4
click at [246, 72] on div at bounding box center [247, 120] width 494 height 240
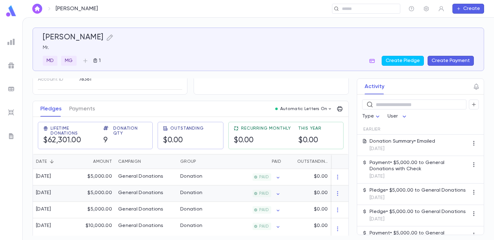
click at [153, 193] on div "General Donations" at bounding box center [140, 193] width 45 height 6
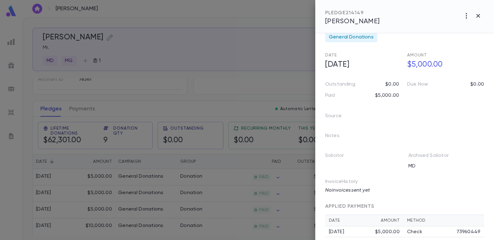
scroll to position [21, 0]
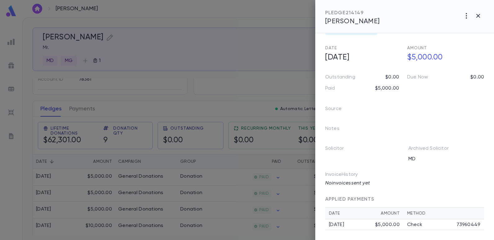
click at [192, 56] on div at bounding box center [247, 120] width 494 height 240
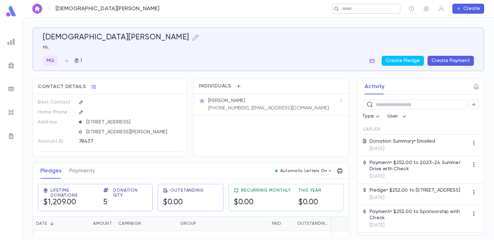
click at [357, 10] on input "text" at bounding box center [364, 9] width 48 height 6
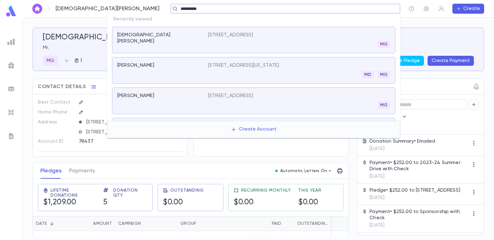
type input "**********"
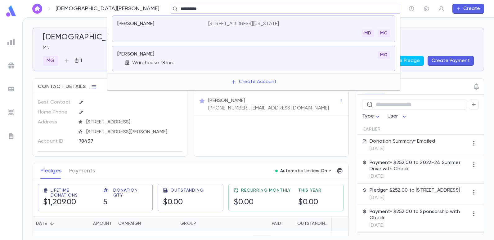
click at [140, 59] on div "Scaba, Jack Warehouse 18 Inc." at bounding box center [162, 58] width 91 height 15
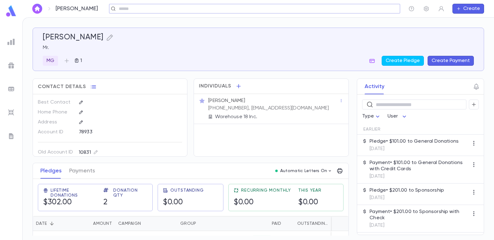
click at [159, 12] on div "​" at bounding box center [255, 9] width 292 height 10
click at [160, 7] on input "text" at bounding box center [252, 9] width 271 height 6
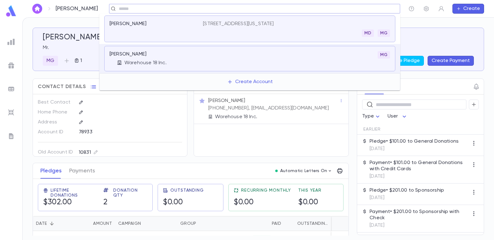
click at [233, 25] on p "420 5th Ave, New York NY 10018" at bounding box center [238, 24] width 71 height 6
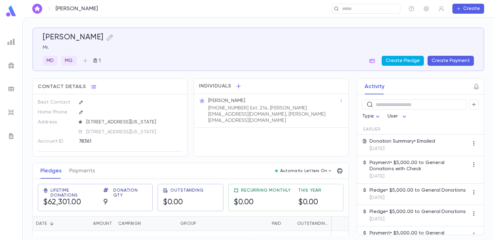
click at [403, 59] on button "Create Pledge" at bounding box center [403, 61] width 42 height 10
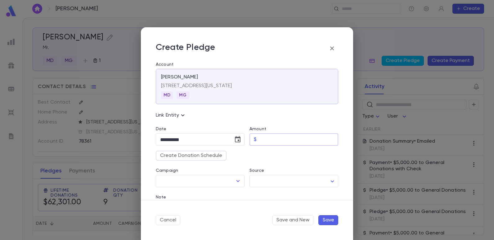
click at [267, 139] on input "Amount" at bounding box center [298, 140] width 79 height 12
click at [270, 141] on input "*****" at bounding box center [298, 140] width 79 height 12
click at [274, 138] on input "*****" at bounding box center [298, 140] width 79 height 12
type input "****"
click at [274, 138] on input "*****" at bounding box center [298, 140] width 79 height 12
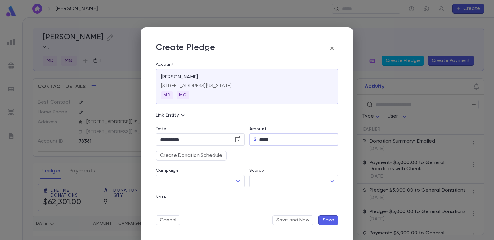
type input "****"
type input "*********"
click at [275, 162] on div "Source ​ ​" at bounding box center [292, 174] width 94 height 27
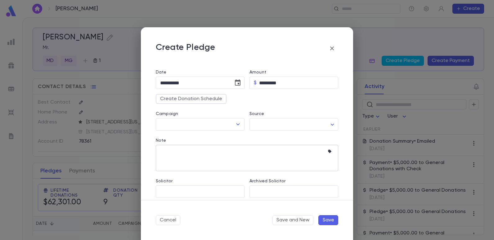
scroll to position [62, 0]
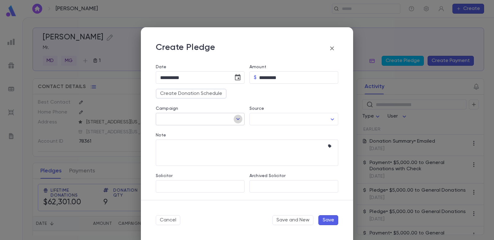
click at [235, 117] on icon "Open" at bounding box center [237, 119] width 7 height 7
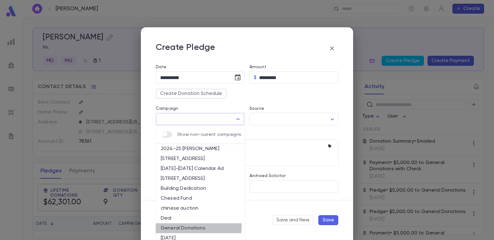
click at [187, 226] on li "General Donations" at bounding box center [200, 229] width 89 height 10
type input "**********"
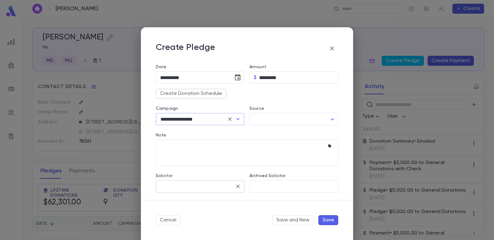
click at [201, 187] on input "Solicitor" at bounding box center [196, 187] width 74 height 12
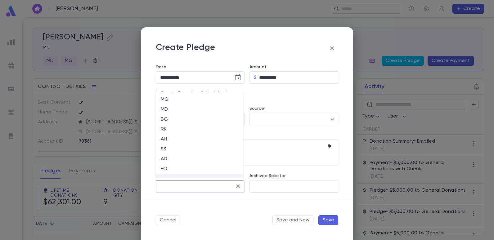
click at [164, 110] on li "MD" at bounding box center [200, 110] width 88 height 10
type input "**"
click at [325, 221] on button "Save" at bounding box center [329, 220] width 20 height 10
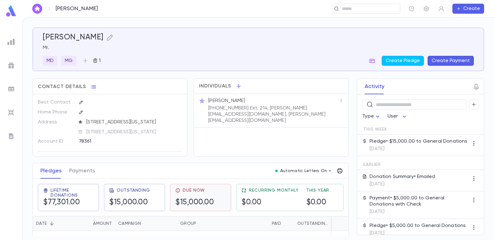
click at [203, 197] on div "Due Now $15,000.00" at bounding box center [194, 197] width 39 height 19
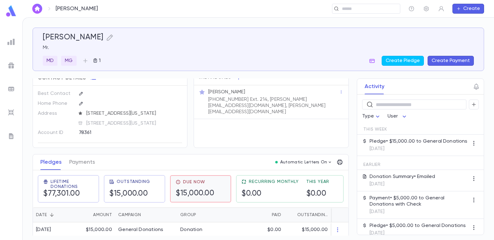
scroll to position [13, 0]
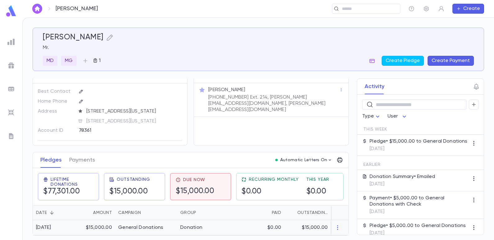
click at [212, 227] on div "Donation" at bounding box center [200, 227] width 47 height 15
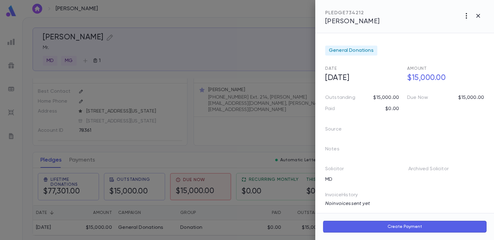
click at [466, 16] on icon "button" at bounding box center [466, 16] width 1 height 6
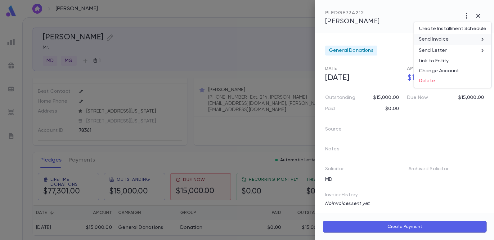
click at [442, 39] on p "Send Invoice" at bounding box center [434, 39] width 30 height 6
click at [477, 39] on li "Email" at bounding box center [479, 39] width 22 height 11
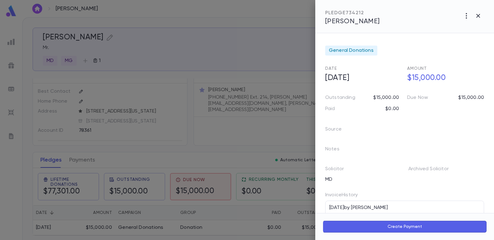
click at [288, 64] on div at bounding box center [247, 120] width 494 height 240
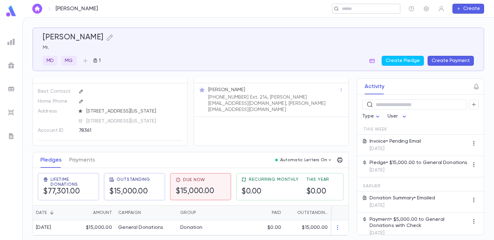
click at [365, 9] on input "text" at bounding box center [364, 9] width 48 height 6
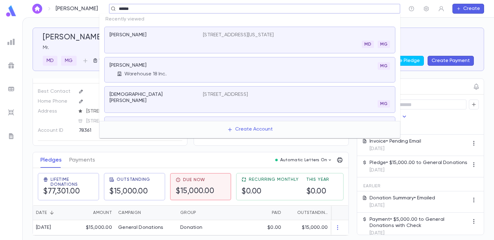
type input "******"
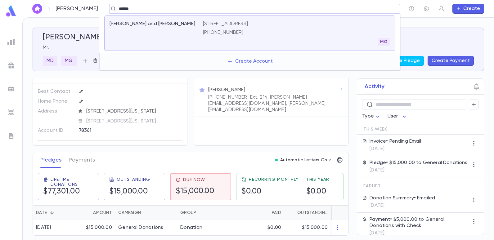
click at [229, 24] on p "950 Woodgate Avenue, Long Branch NJ 07740" at bounding box center [225, 24] width 45 height 6
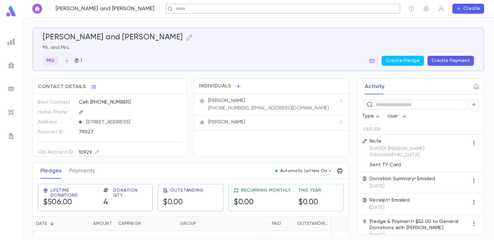
click at [320, 58] on div "MG 1 Create Pledge Create Payment" at bounding box center [258, 61] width 431 height 10
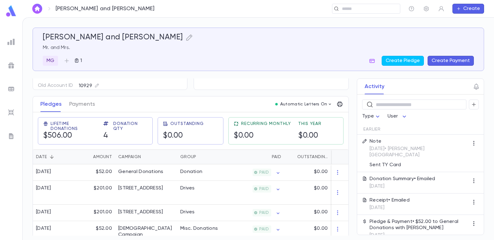
scroll to position [71, 0]
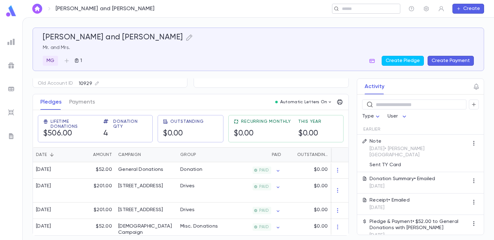
click at [367, 10] on input "text" at bounding box center [364, 9] width 48 height 6
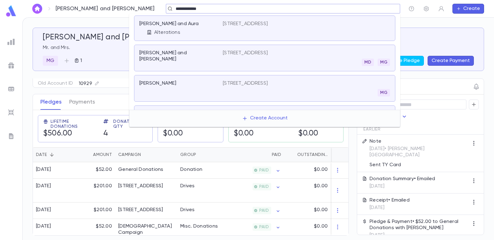
type input "**********"
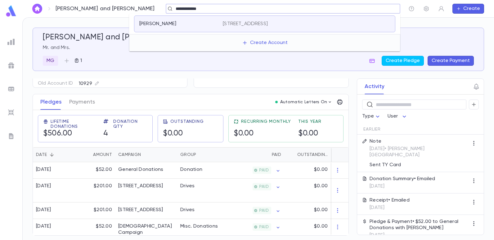
click at [257, 21] on p "4 Juniper, Lakewood NJ 08701" at bounding box center [245, 24] width 45 height 6
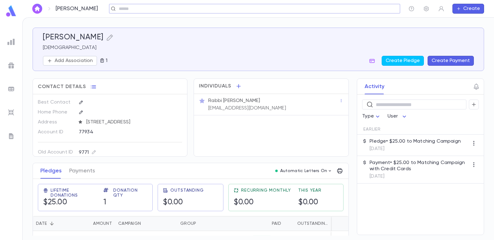
scroll to position [15, 0]
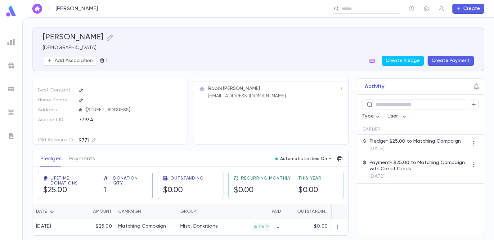
click at [267, 94] on p "shaulchoueka@gmail.com" at bounding box center [247, 96] width 78 height 6
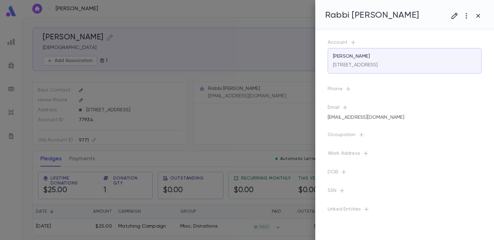
click at [254, 120] on div at bounding box center [247, 120] width 494 height 240
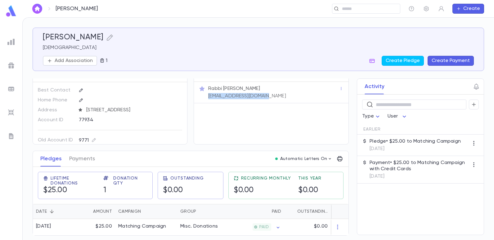
drag, startPoint x: 269, startPoint y: 93, endPoint x: 206, endPoint y: 98, distance: 63.0
click at [206, 98] on div "Rabbi Shaul Choueka shaulchoueka@gmail.com" at bounding box center [271, 92] width 154 height 21
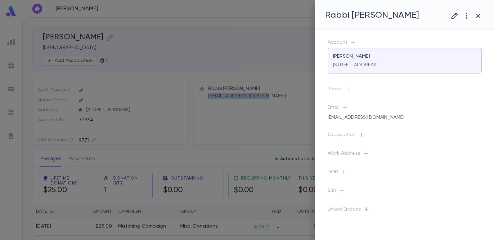
copy p "shaulchoueka@gmail.com"
click at [216, 93] on div at bounding box center [247, 120] width 494 height 240
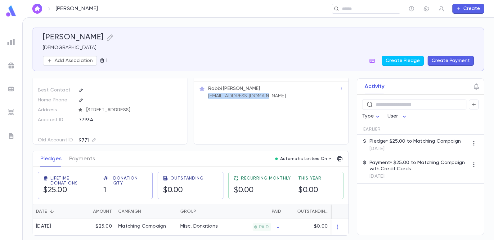
drag, startPoint x: 267, startPoint y: 93, endPoint x: 208, endPoint y: 94, distance: 58.7
click at [208, 94] on p "shaulchoueka@gmail.com" at bounding box center [247, 96] width 78 height 6
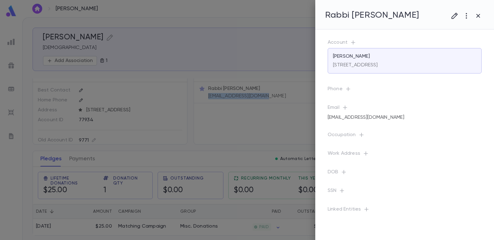
copy p "shaulchoueka@gmail.com"
drag, startPoint x: 275, startPoint y: 81, endPoint x: 248, endPoint y: 134, distance: 59.0
click at [247, 135] on div at bounding box center [247, 120] width 494 height 240
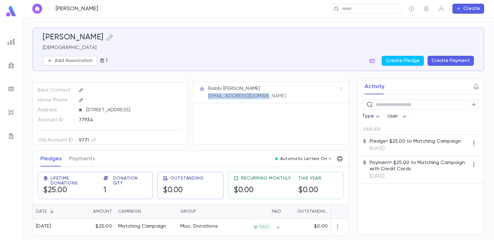
drag, startPoint x: 269, startPoint y: 93, endPoint x: 206, endPoint y: 93, distance: 62.7
click at [207, 93] on div "Rabbi Shaul Choueka shaulchoueka@gmail.com" at bounding box center [273, 91] width 132 height 15
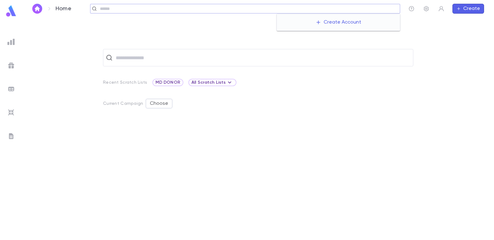
click at [347, 7] on input "text" at bounding box center [248, 9] width 300 height 6
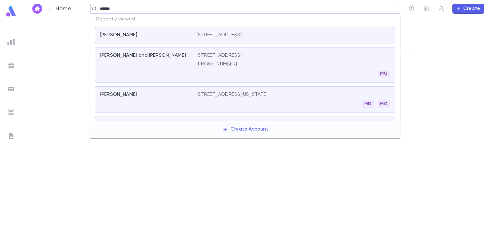
type input "******"
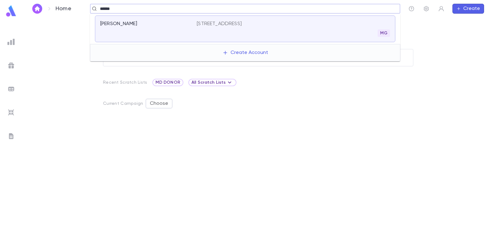
click at [233, 23] on p "[STREET_ADDRESS]" at bounding box center [219, 24] width 45 height 6
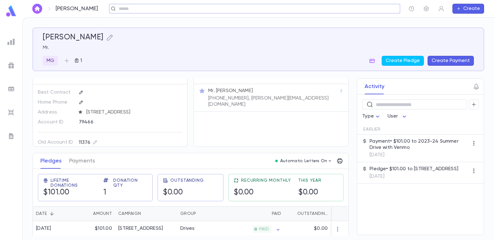
scroll to position [15, 0]
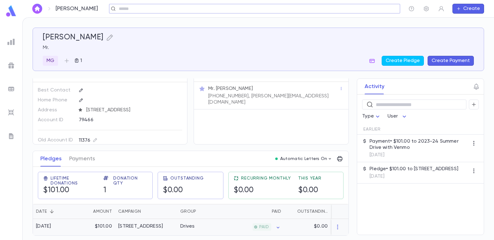
click at [189, 224] on div "Drives" at bounding box center [187, 227] width 15 height 6
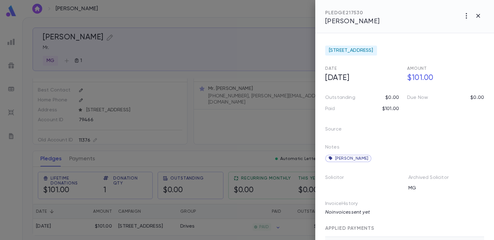
click at [171, 86] on div at bounding box center [247, 120] width 494 height 240
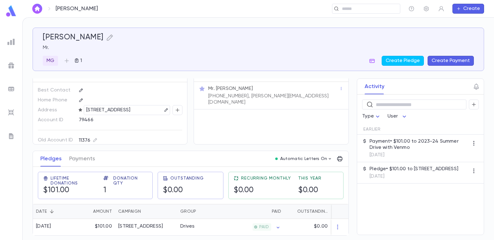
scroll to position [0, 0]
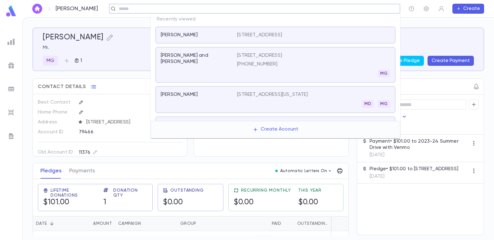
click at [354, 11] on input "text" at bounding box center [252, 9] width 271 height 6
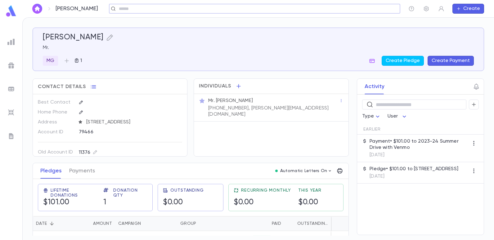
click at [373, 12] on div "​" at bounding box center [255, 9] width 292 height 10
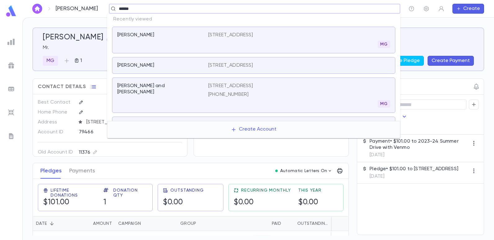
type input "******"
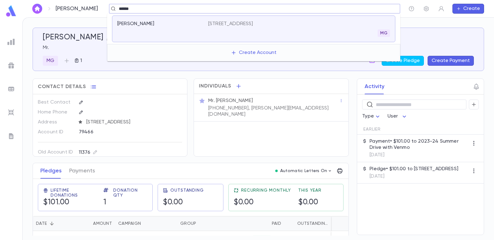
click at [253, 22] on p "19500 Turnberry Way, Miami FL 33180" at bounding box center [230, 24] width 45 height 6
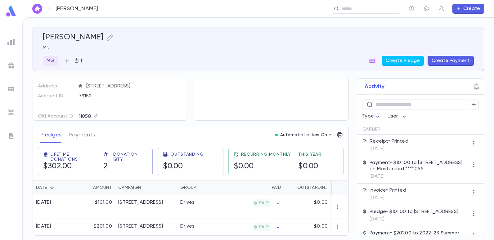
scroll to position [39, 0]
click at [202, 206] on div "Drives" at bounding box center [200, 207] width 47 height 24
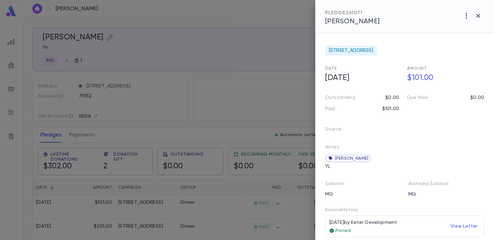
click at [207, 94] on div at bounding box center [247, 120] width 494 height 240
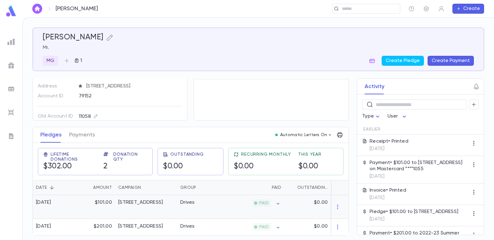
click at [199, 205] on div "Drives" at bounding box center [200, 207] width 47 height 24
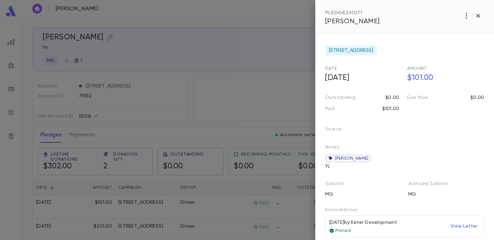
click at [201, 53] on div at bounding box center [247, 120] width 494 height 240
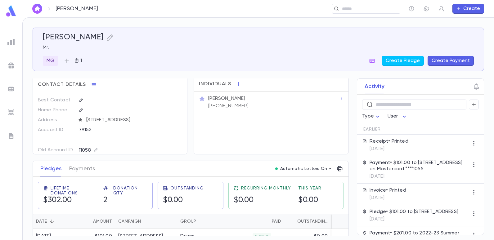
scroll to position [0, 0]
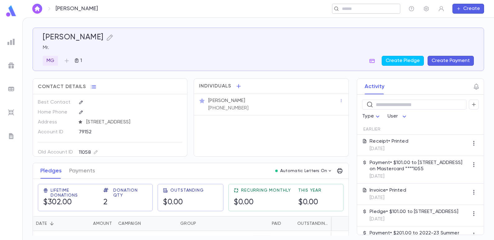
click at [371, 7] on input "text" at bounding box center [364, 9] width 48 height 6
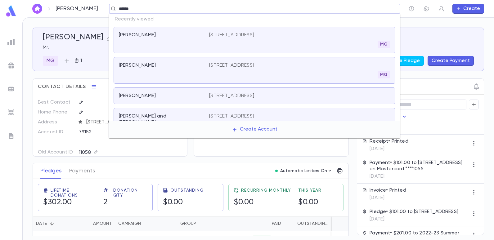
type input "******"
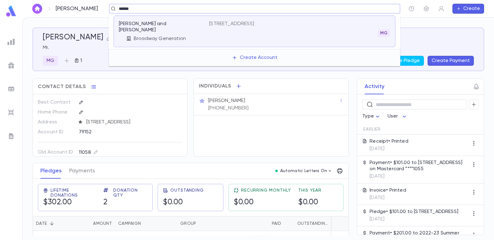
click at [207, 24] on div "Djmal, Richard and Fortune Broadway Generation" at bounding box center [164, 31] width 90 height 21
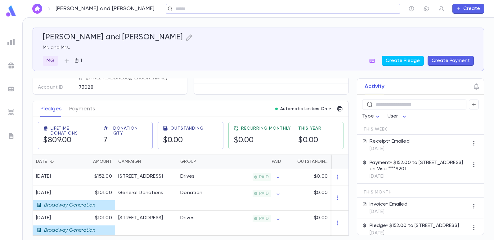
scroll to position [93, 0]
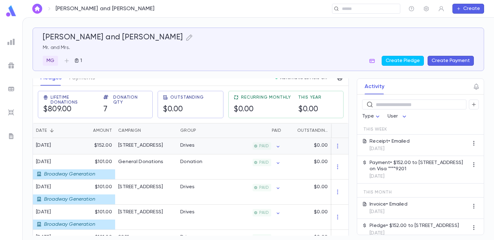
click at [196, 145] on div "Drives" at bounding box center [200, 146] width 47 height 16
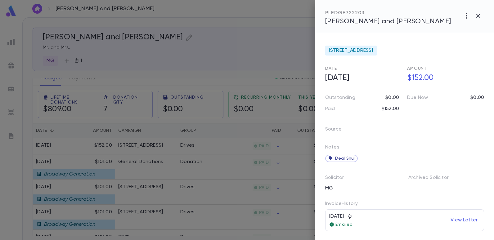
click at [286, 66] on div at bounding box center [247, 120] width 494 height 240
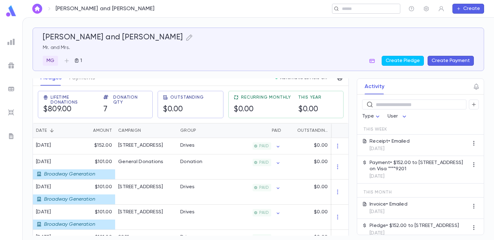
click at [352, 6] on input "text" at bounding box center [364, 9] width 48 height 6
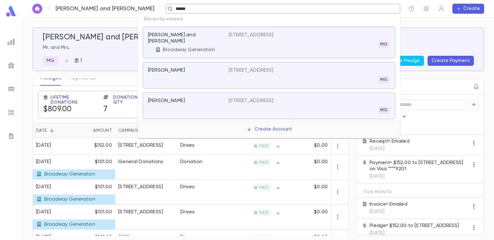
type input "******"
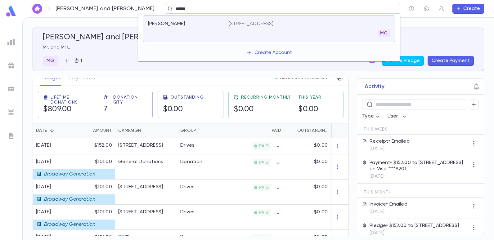
click at [268, 20] on div "Deutsch, Jeffrey 1632 E 7th Street, Brooklyn NY 11230 MG" at bounding box center [269, 29] width 253 height 27
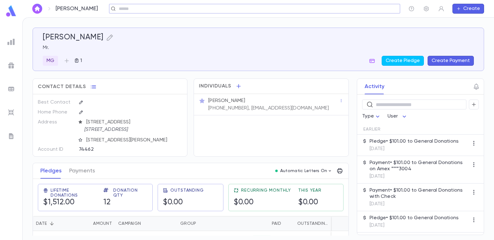
click at [277, 4] on div "​" at bounding box center [255, 9] width 292 height 10
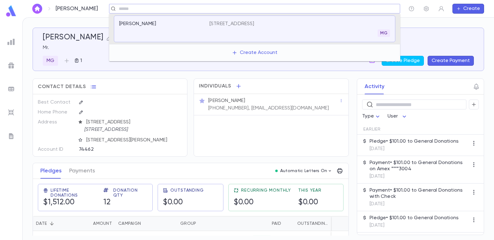
click at [277, 10] on input "text" at bounding box center [252, 9] width 271 height 6
type input "*"
type input "******"
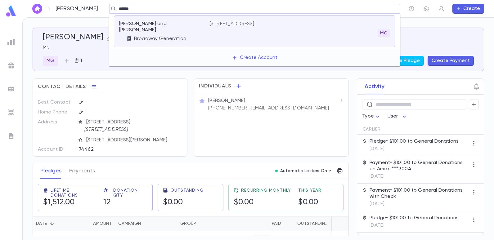
click at [248, 23] on p "1537 East 7th Street, Brooklyn NY 11230" at bounding box center [232, 24] width 45 height 6
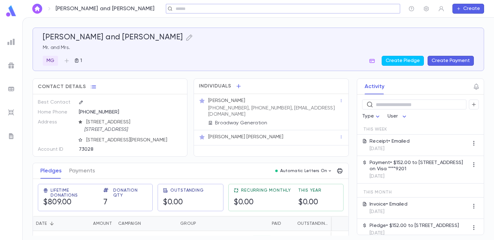
scroll to position [31, 0]
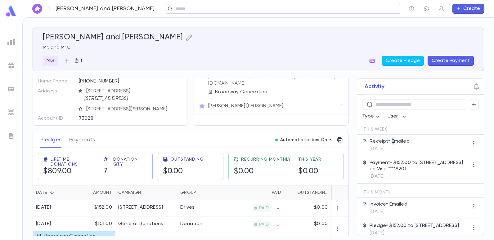
click at [391, 144] on p "Receipt • Emailed" at bounding box center [390, 141] width 40 height 6
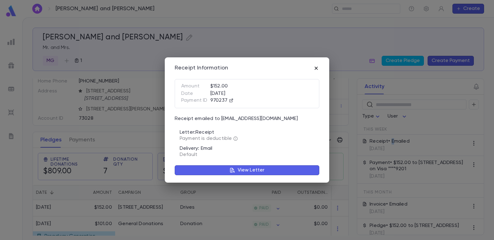
click at [317, 68] on icon "button" at bounding box center [316, 68] width 3 height 3
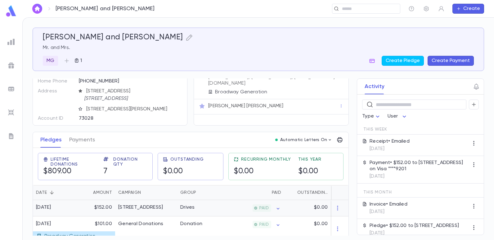
click at [197, 209] on div "Drives" at bounding box center [200, 208] width 47 height 16
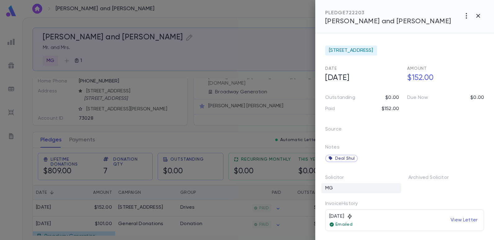
click at [333, 186] on div "MG" at bounding box center [361, 189] width 79 height 10
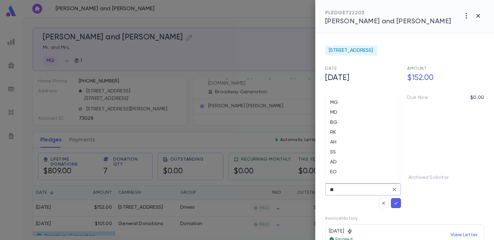
click at [360, 193] on input "**" at bounding box center [358, 190] width 61 height 12
click at [334, 173] on li "EO" at bounding box center [362, 172] width 75 height 10
type input "**"
click at [396, 204] on icon "button" at bounding box center [396, 203] width 6 height 6
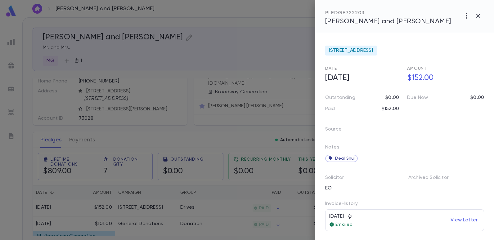
click at [265, 58] on div at bounding box center [247, 120] width 494 height 240
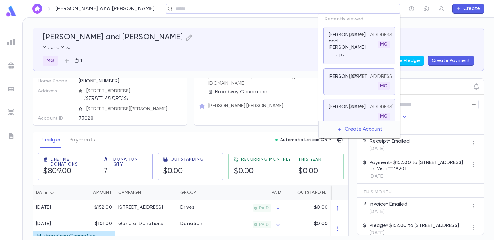
click at [352, 10] on input "text" at bounding box center [281, 9] width 215 height 6
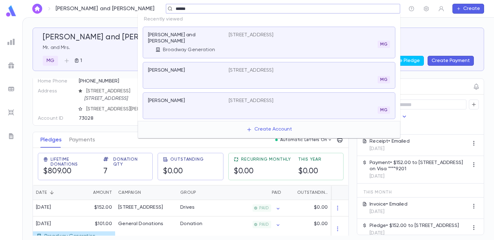
type input "******"
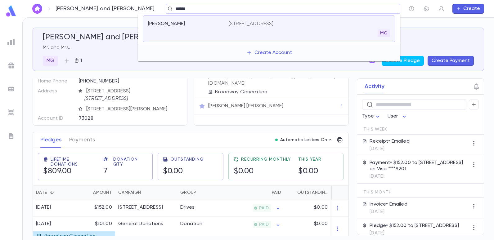
click at [293, 31] on div "MG" at bounding box center [309, 32] width 161 height 7
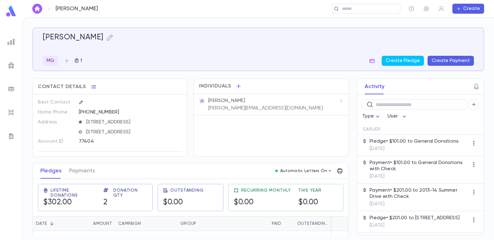
click at [229, 126] on div "Individuals Harold Dweck harold@deeli.com" at bounding box center [271, 118] width 155 height 78
drag, startPoint x: 246, startPoint y: 107, endPoint x: 208, endPoint y: 107, distance: 38.5
click at [208, 107] on p "harold@deeli.com" at bounding box center [265, 108] width 115 height 6
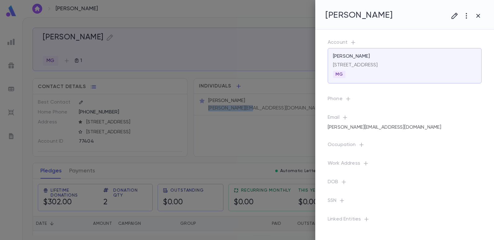
copy p "harold@deeli.com"
click at [221, 16] on div at bounding box center [247, 120] width 494 height 240
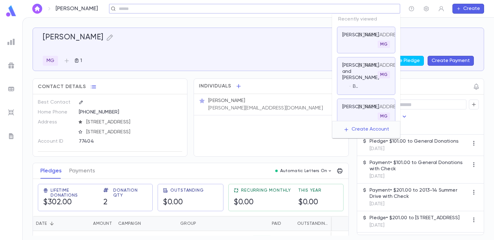
click at [370, 11] on input "text" at bounding box center [252, 9] width 271 height 6
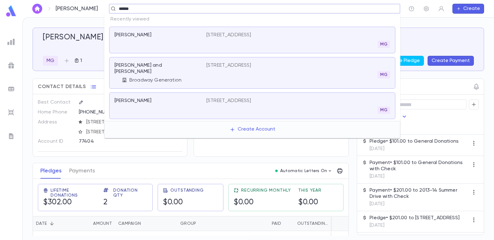
type input "******"
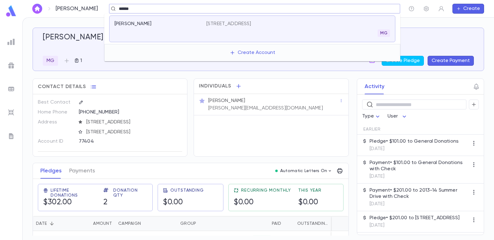
click at [252, 25] on p "3385 Bedford Avenue, Brooklyn NY 11210" at bounding box center [228, 24] width 45 height 6
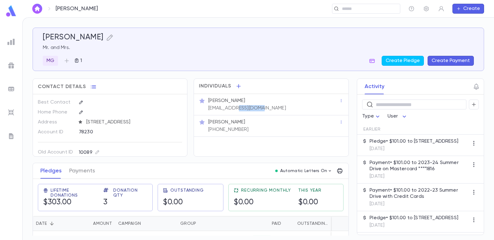
drag, startPoint x: 267, startPoint y: 109, endPoint x: 240, endPoint y: 112, distance: 27.2
click at [240, 112] on div "Mr. Adam Dweck AdamLdweck@gmail.com" at bounding box center [271, 104] width 154 height 21
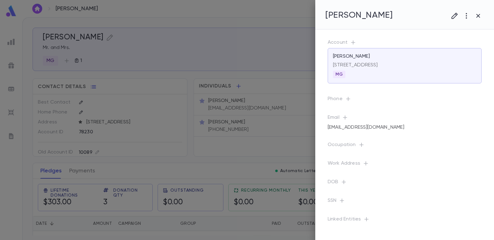
drag, startPoint x: 240, startPoint y: 112, endPoint x: 244, endPoint y: 128, distance: 16.3
click at [244, 128] on icon at bounding box center [258, 120] width 40 height 40
click at [148, 139] on div at bounding box center [247, 120] width 494 height 240
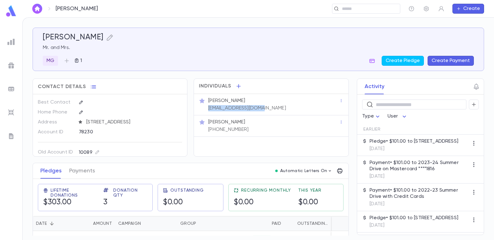
drag, startPoint x: 266, startPoint y: 109, endPoint x: 204, endPoint y: 114, distance: 62.3
click at [204, 114] on div "Mr. Adam Dweck AdamLdweck@gmail.com" at bounding box center [271, 104] width 154 height 21
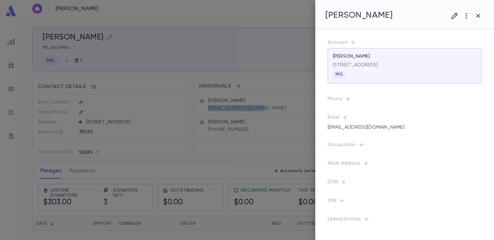
copy p "AdamLdweck@gmail.com"
click at [163, 56] on div at bounding box center [247, 120] width 494 height 240
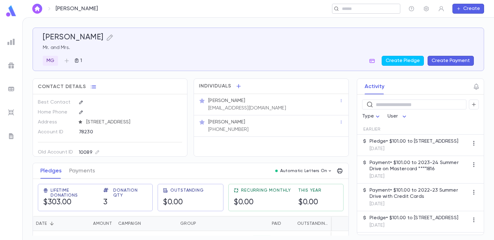
click at [362, 8] on input "text" at bounding box center [364, 9] width 48 height 6
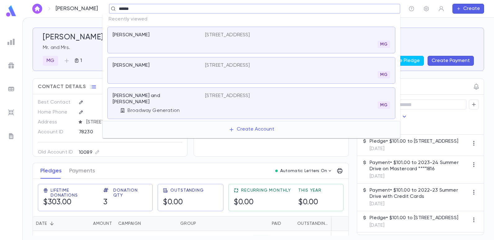
type input "******"
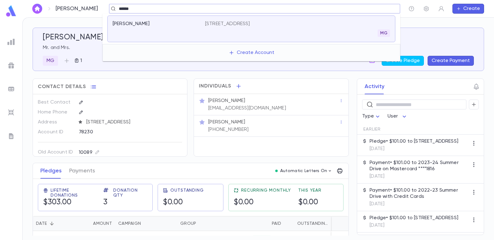
click at [228, 22] on p "1934 E 7th Street, Brooklyn NY 11223" at bounding box center [227, 24] width 45 height 6
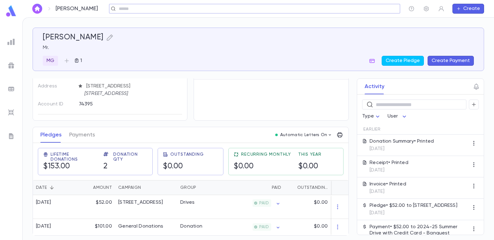
scroll to position [39, 0]
click at [142, 10] on input "text" at bounding box center [252, 9] width 271 height 6
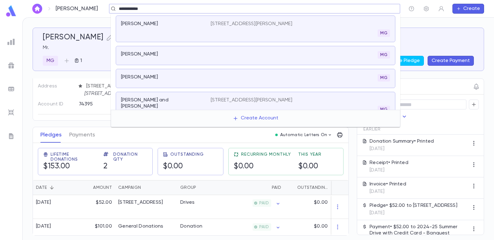
type input "**********"
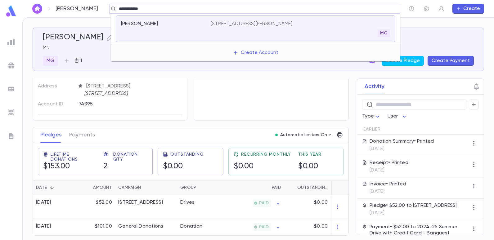
click at [222, 22] on p "233 Cummings Ave, Long Branch NJ 07740" at bounding box center [252, 24] width 82 height 6
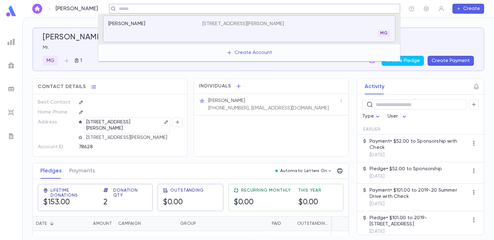
click at [126, 9] on input "text" at bounding box center [252, 9] width 271 height 6
type input "******"
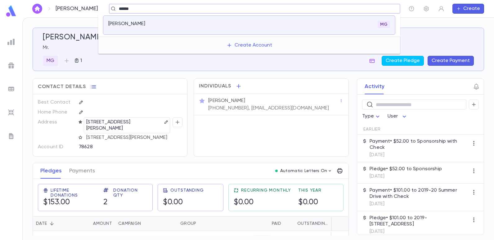
click at [122, 23] on p "Farhi, Isaac" at bounding box center [126, 24] width 37 height 6
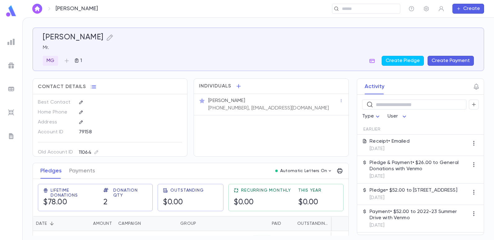
click at [134, 138] on div "Old Account ID 11064" at bounding box center [110, 147] width 144 height 20
click at [251, 130] on div "Individuals Mr. Isaac Farhi (718) 687-2176, Isaacfarhi77@gmail.com" at bounding box center [271, 118] width 155 height 78
drag, startPoint x: 296, startPoint y: 107, endPoint x: 241, endPoint y: 109, distance: 55.3
click at [241, 109] on div "Mr. Isaac Farhi (718) 687-2176, Isaacfarhi77@gmail.com" at bounding box center [273, 104] width 132 height 15
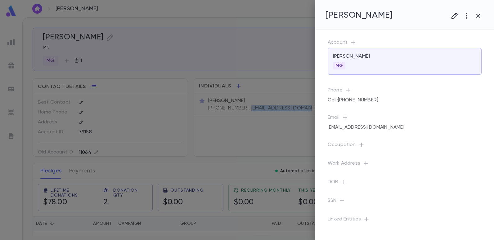
copy p "Isaacfarhi77@gmail.com"
click at [197, 29] on div at bounding box center [247, 120] width 494 height 240
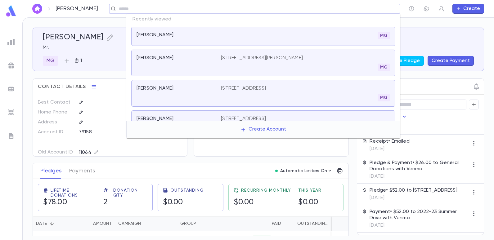
click at [373, 10] on input "text" at bounding box center [252, 9] width 271 height 6
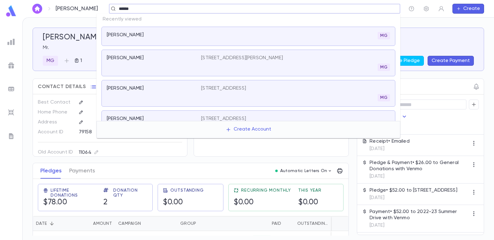
type input "******"
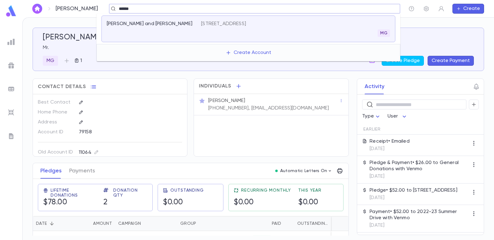
click at [246, 21] on p "2048 East 9th Street, Brooklyn NY 11223" at bounding box center [223, 24] width 45 height 6
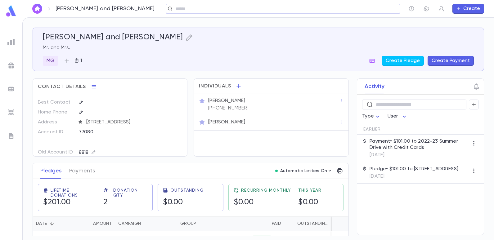
click at [215, 11] on input "text" at bounding box center [281, 9] width 215 height 6
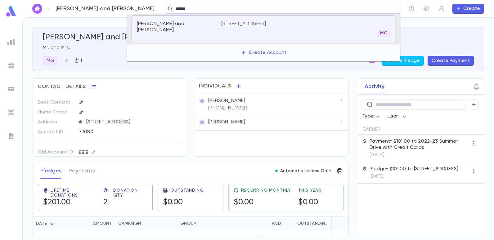
type input "******"
click at [251, 20] on div "Gemal, Marshall 317 Norgrove Place, Long Branch NJ 07740 MG" at bounding box center [264, 29] width 264 height 27
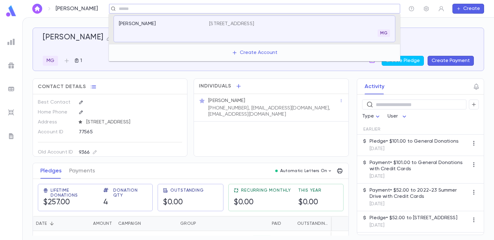
click at [136, 10] on input "text" at bounding box center [252, 9] width 271 height 6
type input "******"
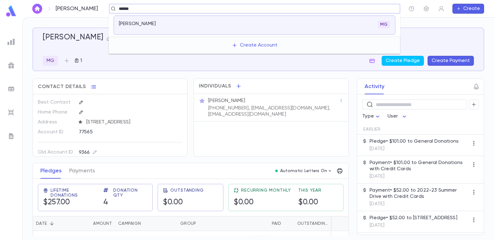
click at [132, 23] on p "Farhi, Leo" at bounding box center [137, 24] width 37 height 6
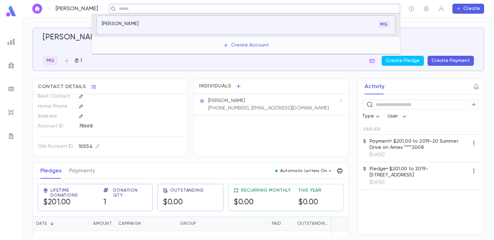
click at [141, 8] on input "text" at bounding box center [252, 9] width 271 height 6
type input "**********"
click at [144, 22] on p "Feldman, Paul and Karen" at bounding box center [145, 24] width 86 height 6
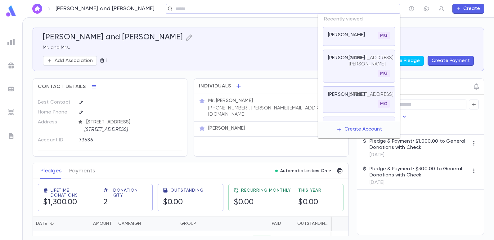
click at [356, 10] on input "text" at bounding box center [281, 9] width 215 height 6
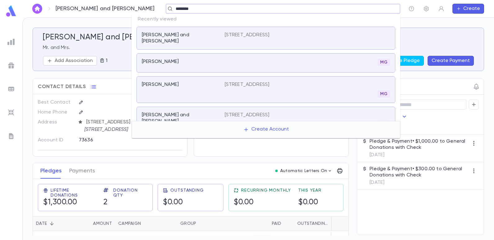
type input "*******"
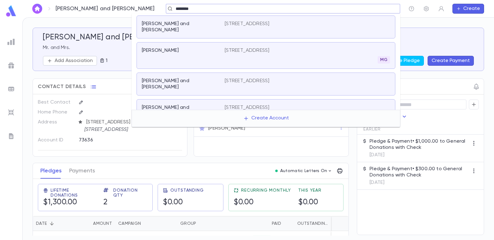
click at [223, 7] on input "*******" at bounding box center [281, 9] width 215 height 6
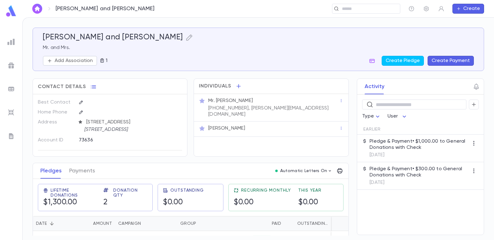
click at [105, 25] on div "Feldman, Paul and Karen Mr. and Mrs. Add Association 1 Create Pledge Create Pay…" at bounding box center [259, 129] width 472 height 223
click at [13, 41] on img at bounding box center [10, 41] width 7 height 7
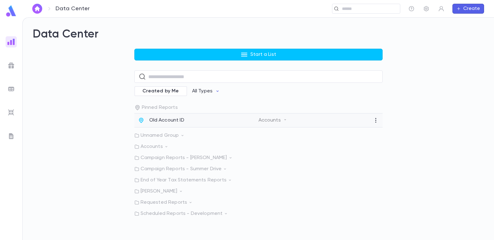
click at [168, 120] on p "Old Account ID" at bounding box center [166, 120] width 35 height 6
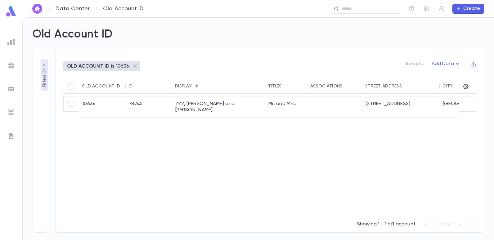
click at [99, 66] on p "OLD ACCOUNT ID" at bounding box center [88, 66] width 42 height 6
click at [43, 71] on p "Filters ( 1 )" at bounding box center [44, 77] width 6 height 19
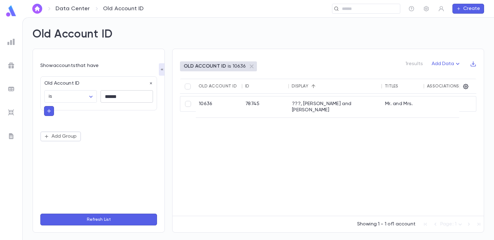
click at [120, 97] on input "******" at bounding box center [127, 97] width 52 height 12
type input "*"
type input "***"
click at [40, 214] on button "Refresh List" at bounding box center [98, 220] width 117 height 12
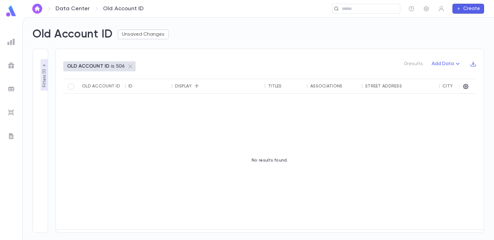
click at [46, 78] on p "Filters ( 1 )" at bounding box center [44, 77] width 6 height 19
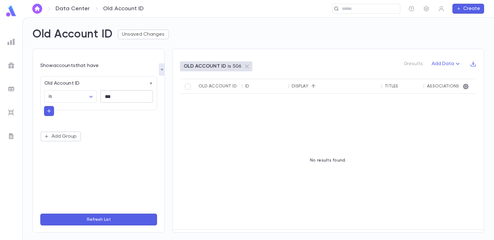
click at [113, 97] on input "***" at bounding box center [127, 97] width 52 height 12
type input "*"
type input "*****"
click at [40, 214] on button "Refresh List" at bounding box center [98, 220] width 117 height 12
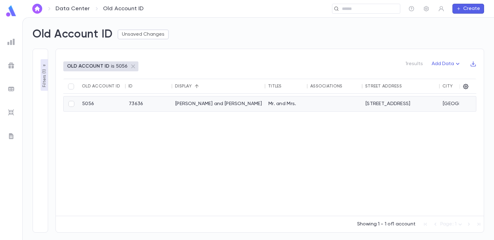
click at [184, 100] on div "Feldman, Paul and Karen" at bounding box center [218, 104] width 93 height 15
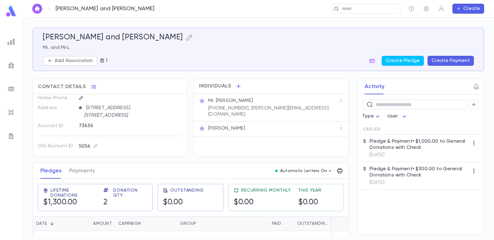
click at [161, 157] on div "Contact Details Best Contact Home Phone Address [STREET_ADDRESS] [STREET_ADDRES…" at bounding box center [191, 172] width 316 height 186
drag, startPoint x: 308, startPoint y: 106, endPoint x: 304, endPoint y: 107, distance: 3.7
click at [304, 107] on div "Mr. [PERSON_NAME] [PHONE_NUMBER], [PERSON_NAME][EMAIL_ADDRESS][DOMAIN_NAME]" at bounding box center [273, 107] width 132 height 21
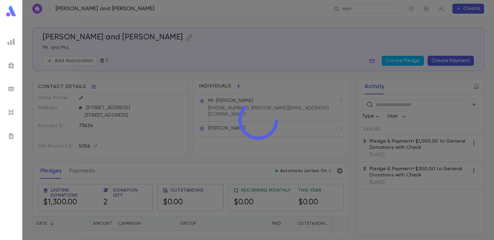
drag, startPoint x: 304, startPoint y: 107, endPoint x: 315, endPoint y: 102, distance: 11.0
click at [315, 102] on div at bounding box center [258, 120] width 472 height 240
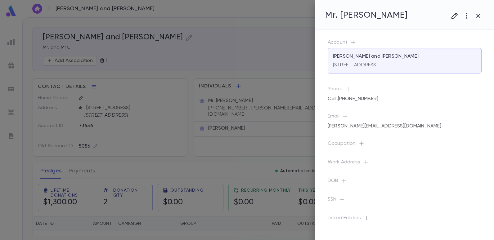
click at [277, 129] on div at bounding box center [247, 120] width 494 height 240
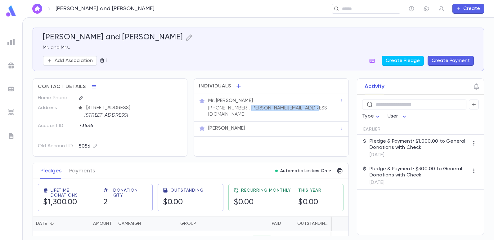
drag, startPoint x: 305, startPoint y: 108, endPoint x: 244, endPoint y: 111, distance: 61.3
click at [244, 111] on div "Mr. [PERSON_NAME] [PHONE_NUMBER], [PERSON_NAME][EMAIL_ADDRESS][DOMAIN_NAME]" at bounding box center [271, 108] width 154 height 28
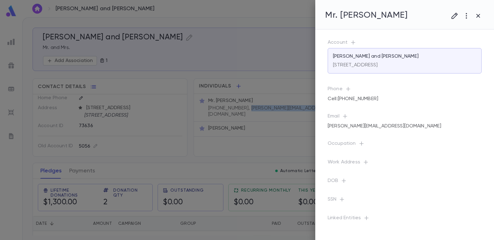
copy p "[PERSON_NAME][EMAIL_ADDRESS][DOMAIN_NAME]"
click at [225, 48] on div at bounding box center [247, 120] width 494 height 240
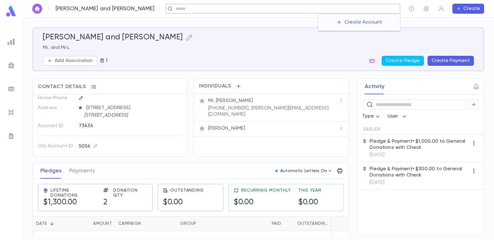
click at [367, 8] on input "text" at bounding box center [286, 9] width 224 height 6
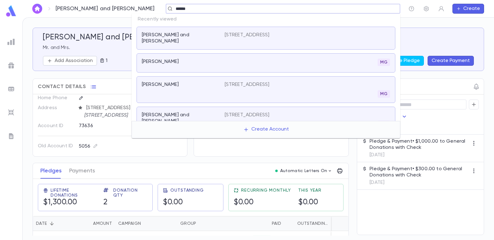
type input "******"
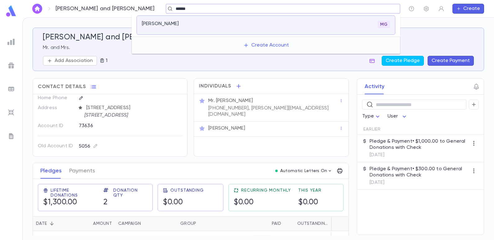
click at [168, 24] on p "[PERSON_NAME]" at bounding box center [160, 24] width 37 height 6
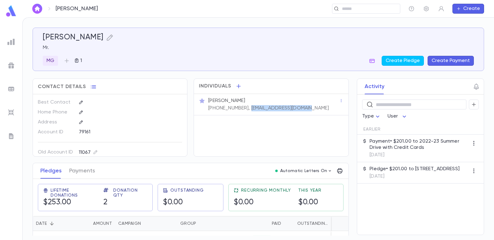
drag, startPoint x: 247, startPoint y: 109, endPoint x: 310, endPoint y: 115, distance: 63.6
click at [310, 115] on div "[PERSON_NAME] [PHONE_NUMBER], [EMAIL_ADDRESS][DOMAIN_NAME]" at bounding box center [271, 104] width 154 height 21
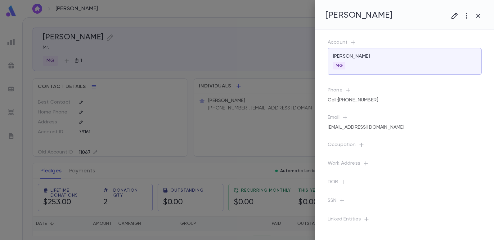
drag, startPoint x: 251, startPoint y: 128, endPoint x: 244, endPoint y: 134, distance: 9.2
click at [244, 134] on div at bounding box center [247, 120] width 494 height 240
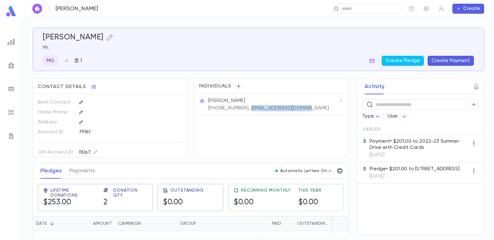
drag, startPoint x: 302, startPoint y: 108, endPoint x: 243, endPoint y: 112, distance: 59.1
click at [243, 112] on div "[PERSON_NAME] [PHONE_NUMBER], [EMAIL_ADDRESS][DOMAIN_NAME]" at bounding box center [271, 104] width 154 height 21
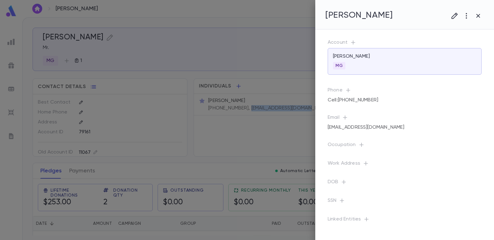
copy p "[EMAIL_ADDRESS][DOMAIN_NAME]"
drag, startPoint x: 272, startPoint y: 100, endPoint x: 253, endPoint y: 123, distance: 29.8
click at [253, 123] on div at bounding box center [247, 120] width 494 height 240
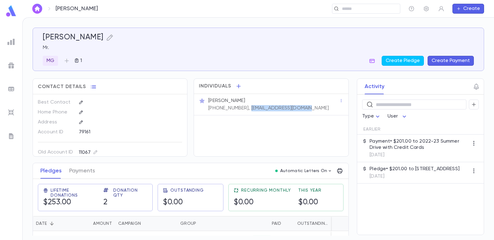
drag, startPoint x: 302, startPoint y: 107, endPoint x: 244, endPoint y: 110, distance: 58.1
click at [244, 110] on div "[PERSON_NAME] [PHONE_NUMBER], [EMAIL_ADDRESS][DOMAIN_NAME]" at bounding box center [273, 104] width 132 height 15
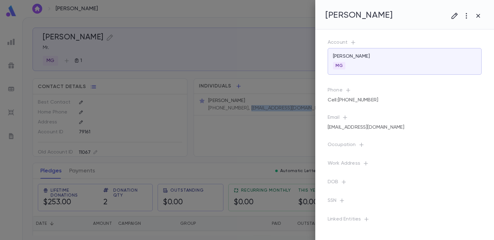
copy p "[EMAIL_ADDRESS][DOMAIN_NAME]"
